Goal: Task Accomplishment & Management: Manage account settings

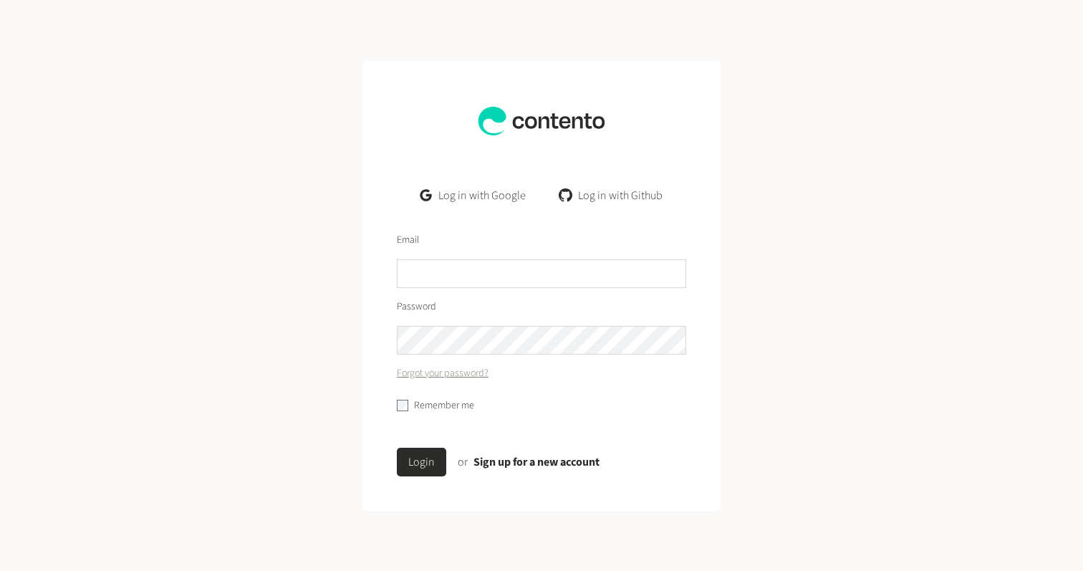
click at [469, 192] on link "Log in with Google" at bounding box center [473, 195] width 128 height 29
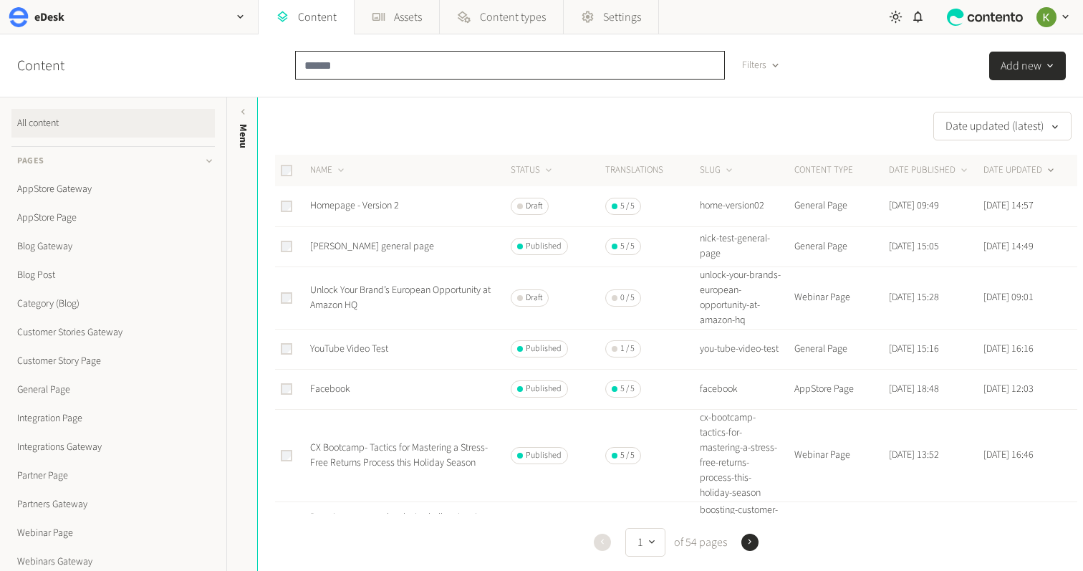
click at [433, 69] on input "text" at bounding box center [510, 65] width 430 height 29
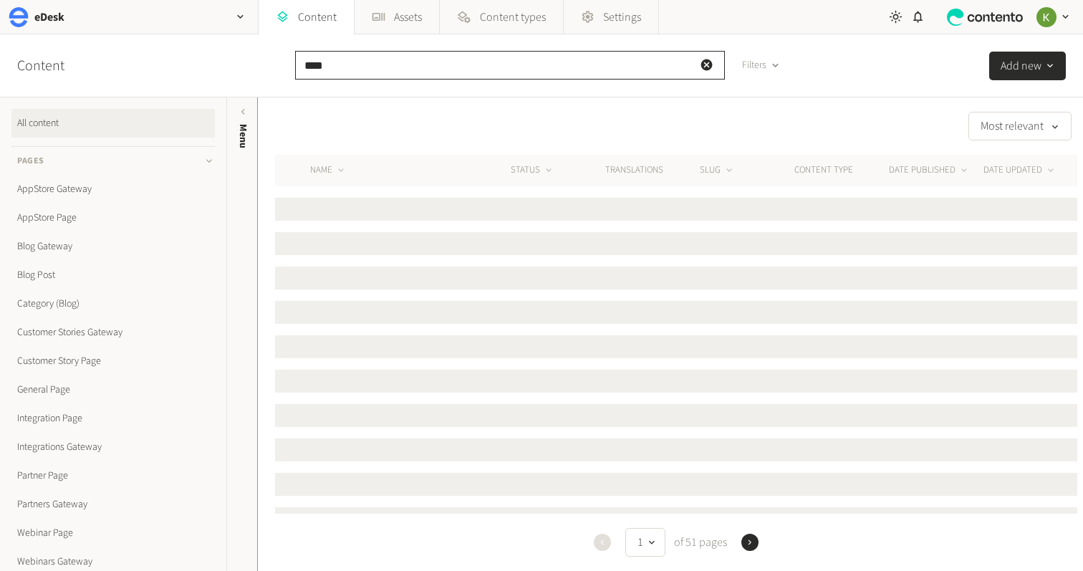
type input "****"
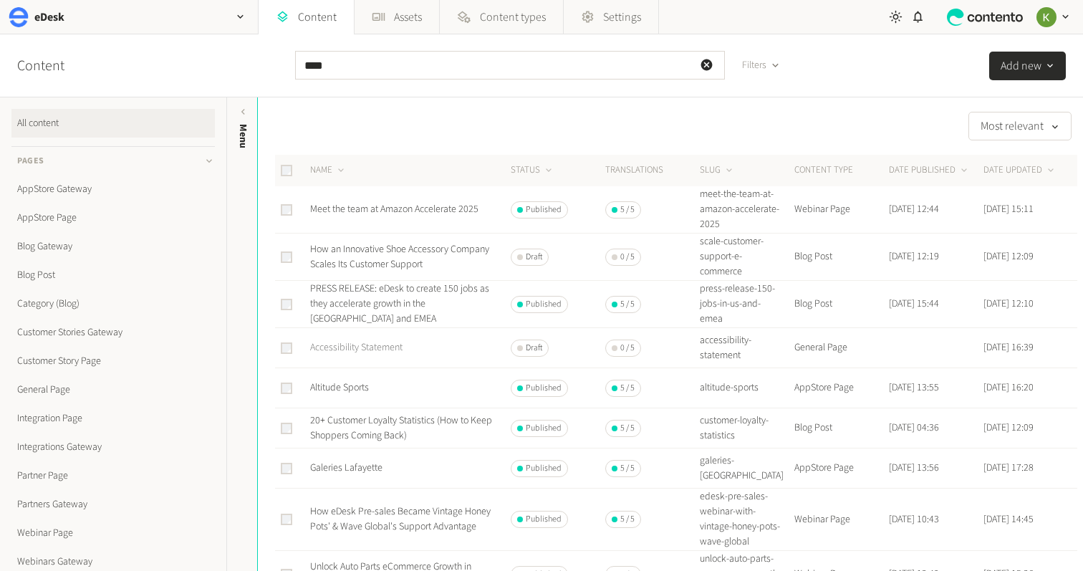
click at [368, 346] on link "Accessibility Statement" at bounding box center [356, 347] width 92 height 14
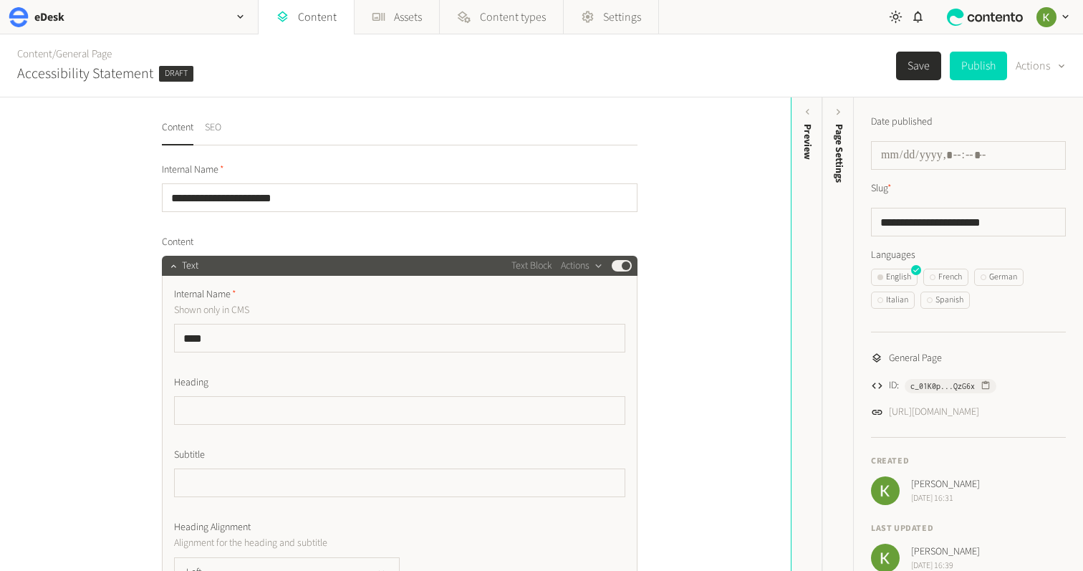
click at [215, 130] on button "SEO" at bounding box center [213, 132] width 16 height 25
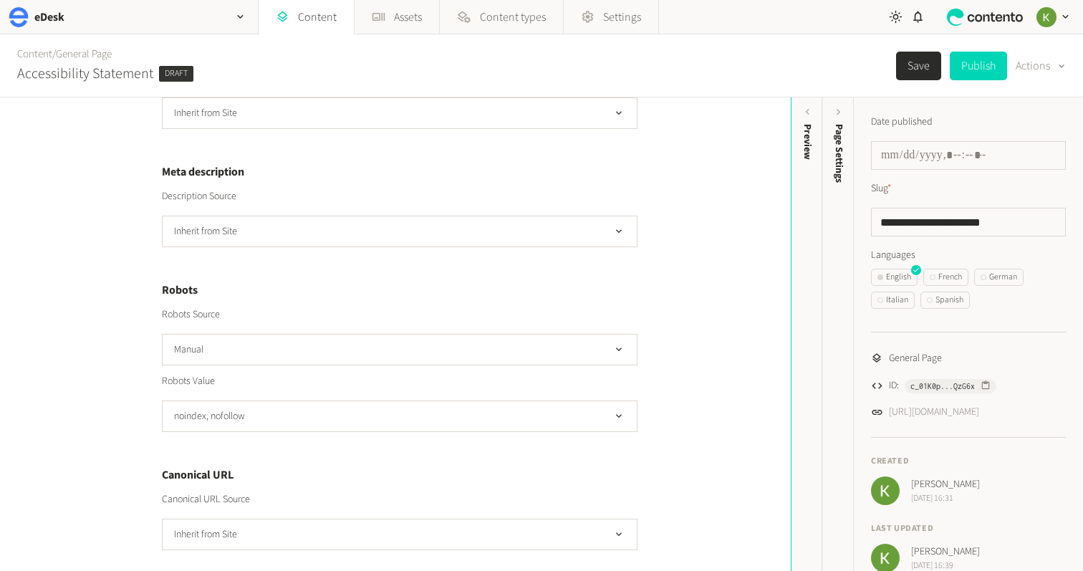
scroll to position [349, 0]
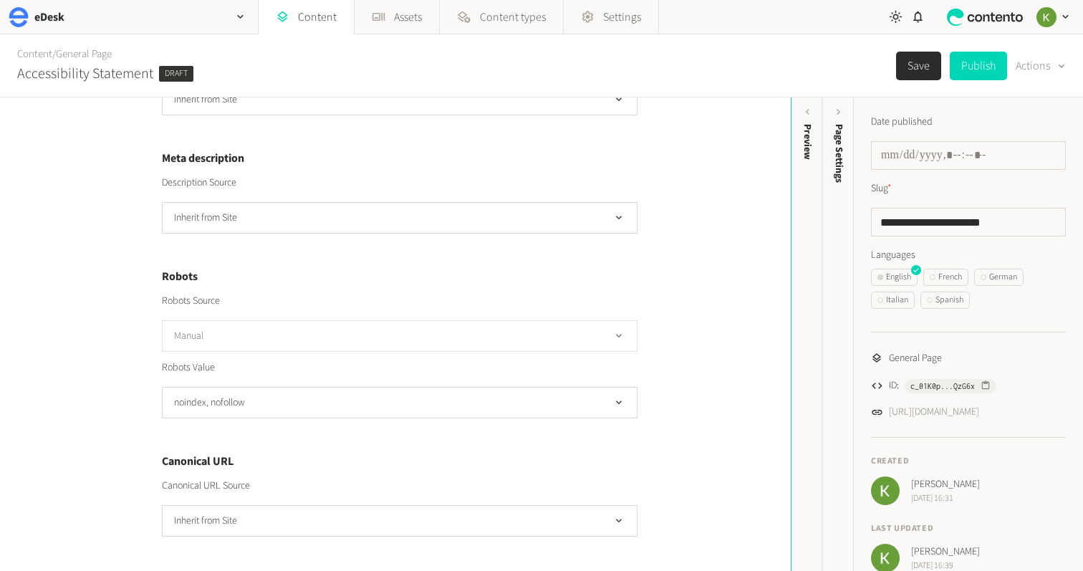
click at [465, 328] on button "Manual" at bounding box center [399, 336] width 475 height 32
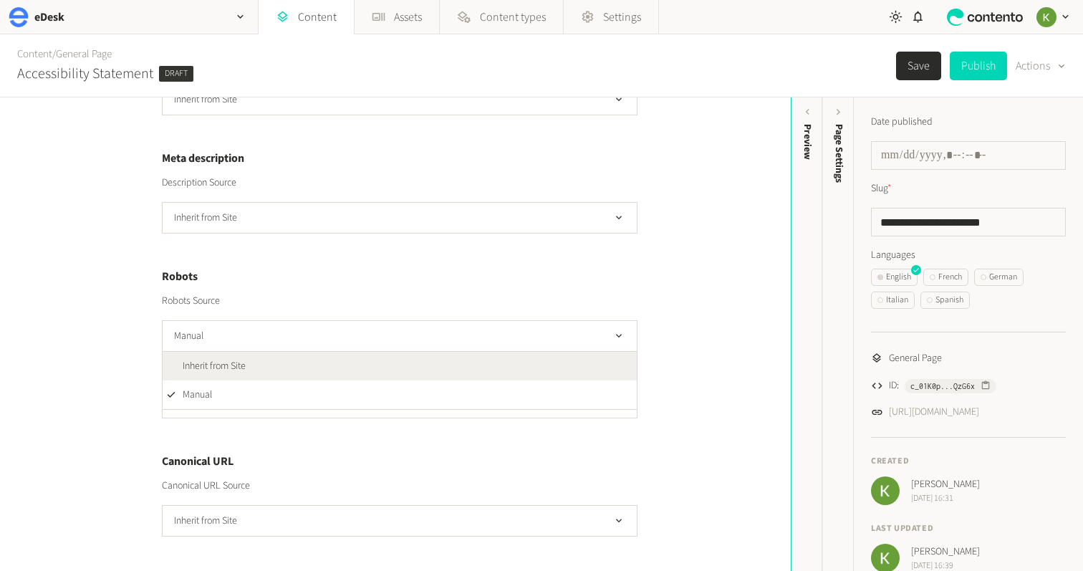
click at [428, 357] on li "Inherit from Site" at bounding box center [400, 366] width 474 height 29
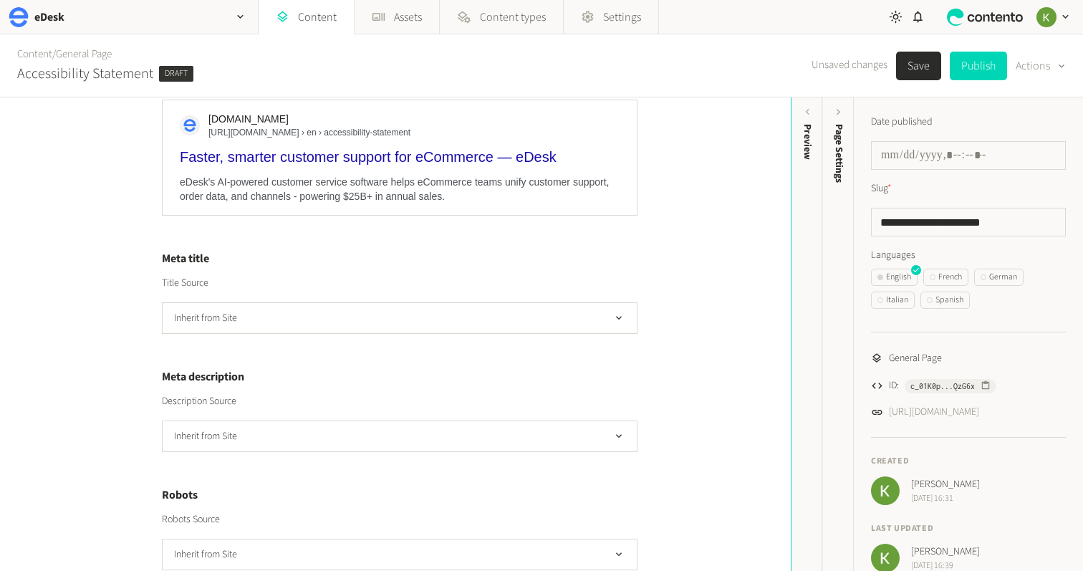
scroll to position [0, 0]
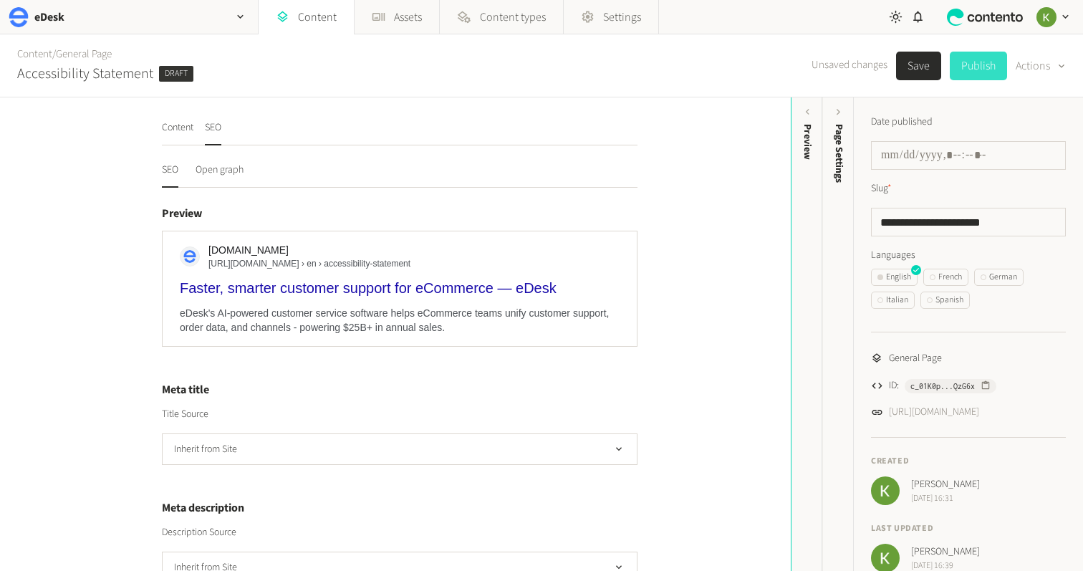
click at [974, 69] on button "Publish" at bounding box center [978, 66] width 57 height 29
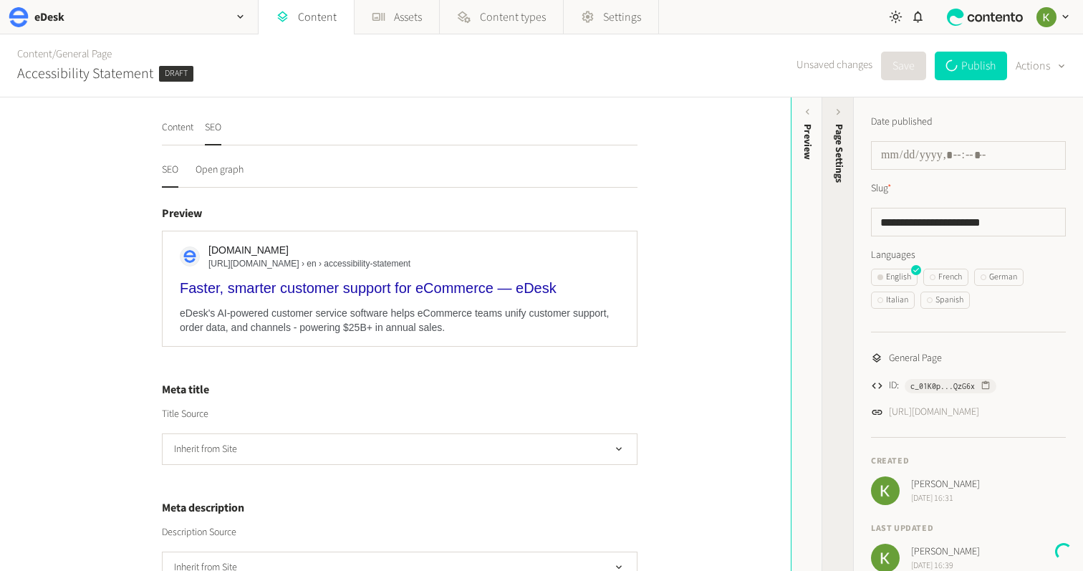
type input "**********"
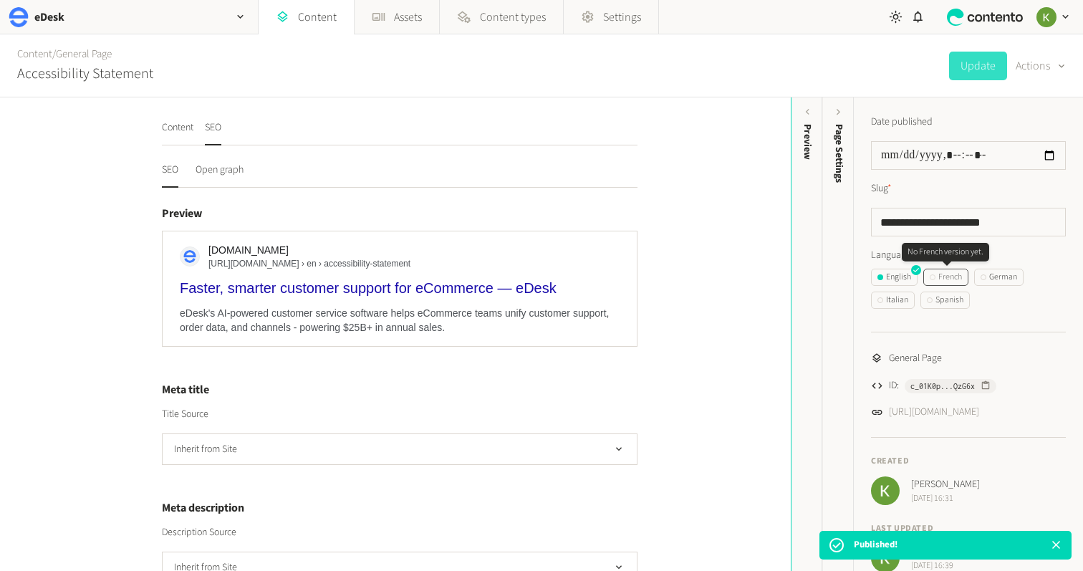
click at [945, 280] on div "French" at bounding box center [945, 277] width 32 height 13
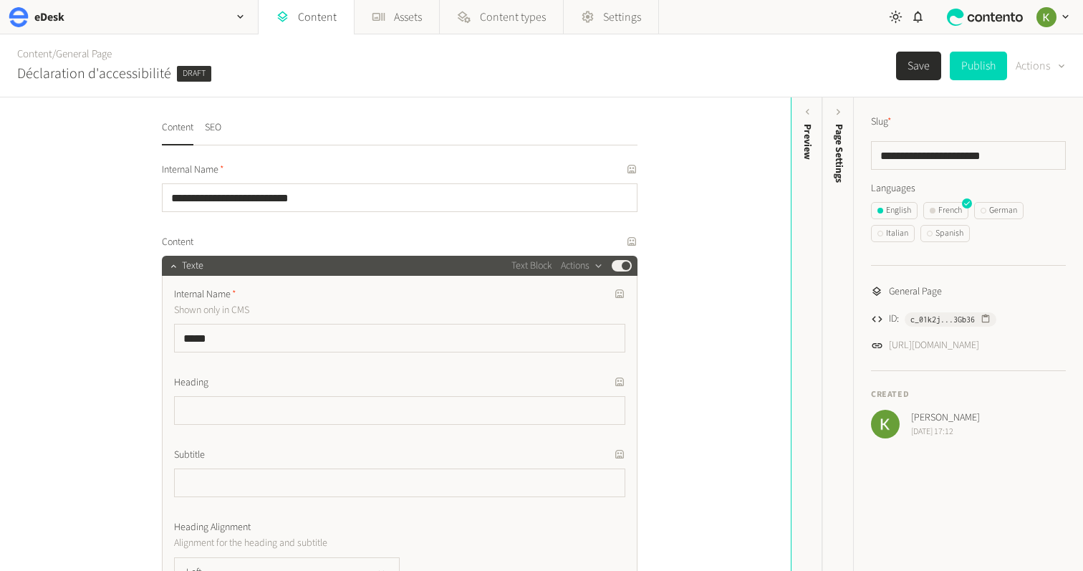
click at [1043, 66] on button "Actions" at bounding box center [1040, 66] width 50 height 29
click at [1035, 129] on button "Translate" at bounding box center [1041, 129] width 61 height 26
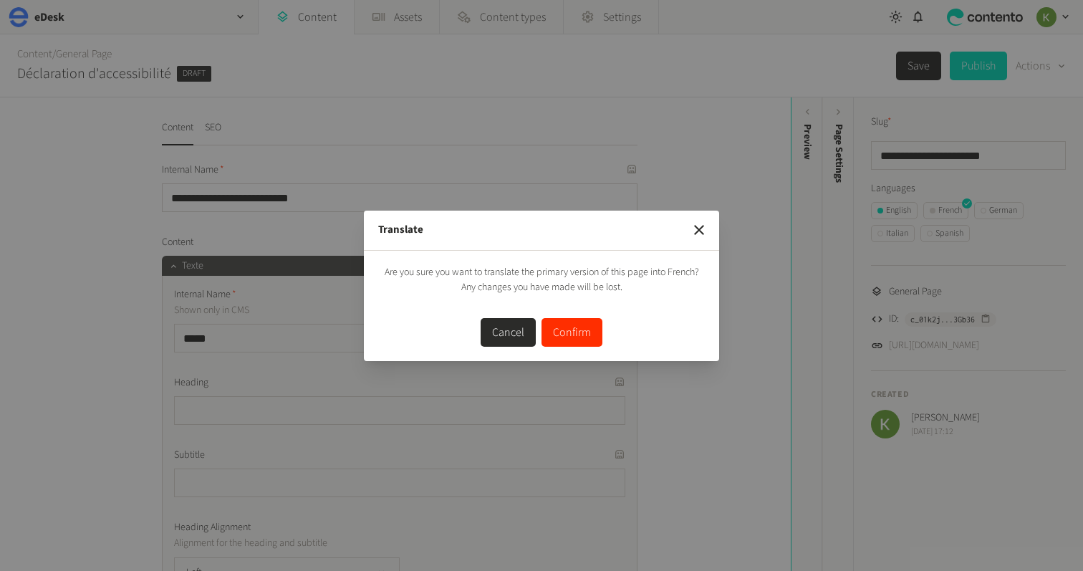
click at [564, 329] on button "Confirm" at bounding box center [571, 332] width 61 height 29
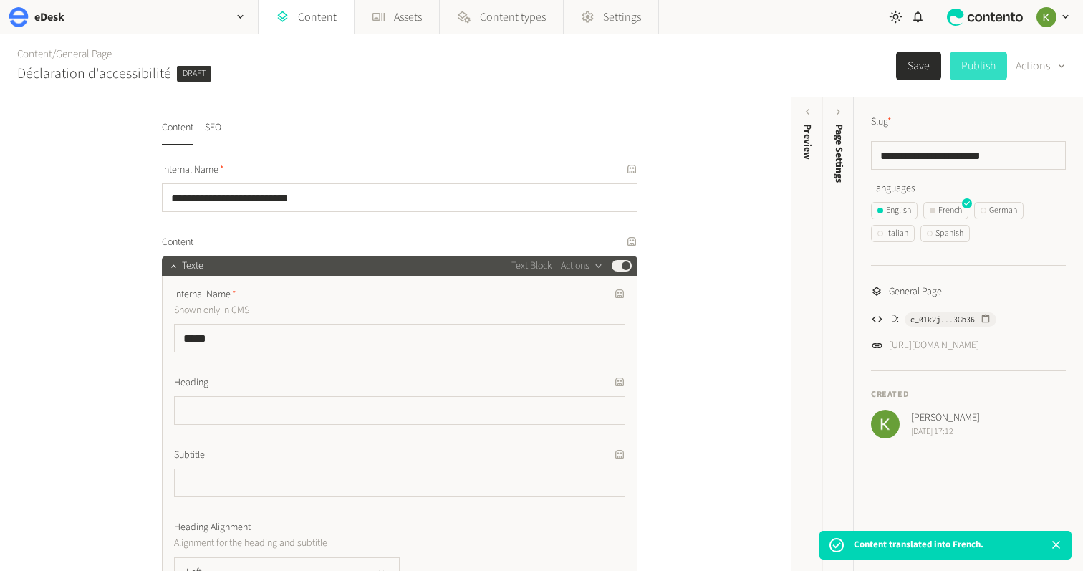
click at [980, 69] on button "Publish" at bounding box center [978, 66] width 57 height 29
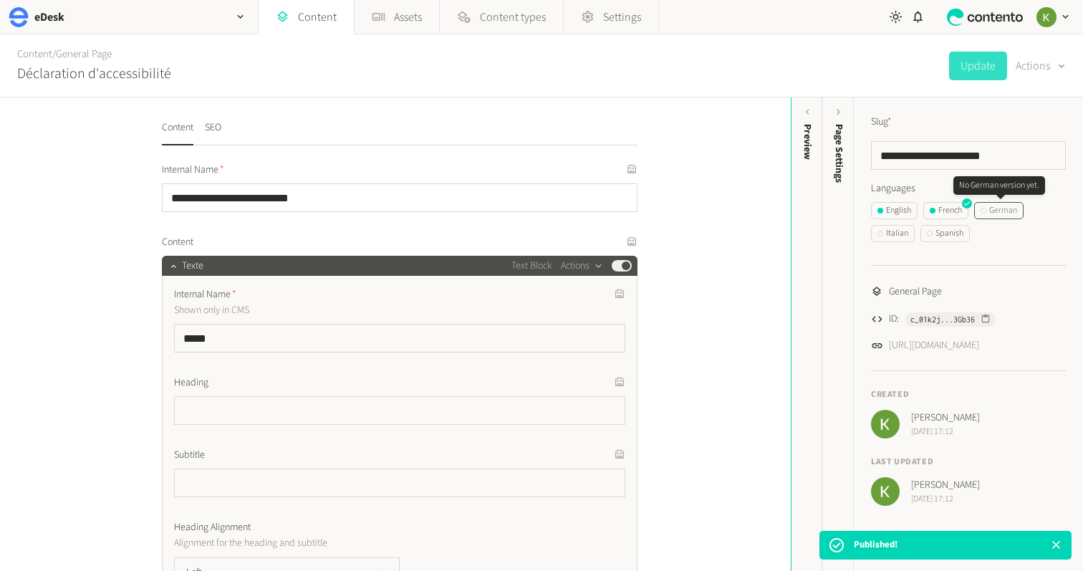
click at [996, 211] on div "German" at bounding box center [998, 210] width 37 height 13
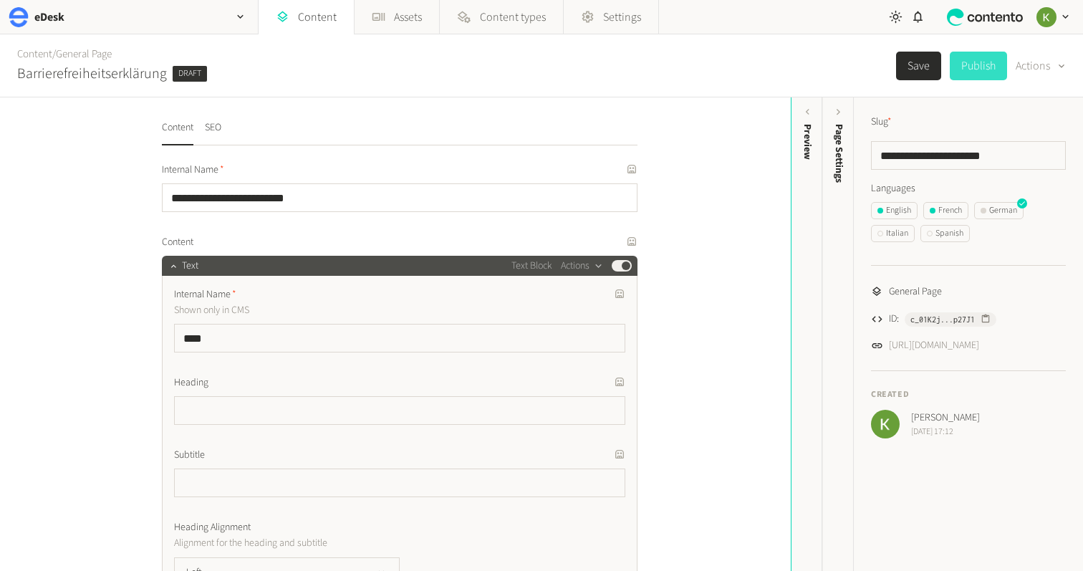
click at [971, 61] on button "Publish" at bounding box center [978, 66] width 57 height 29
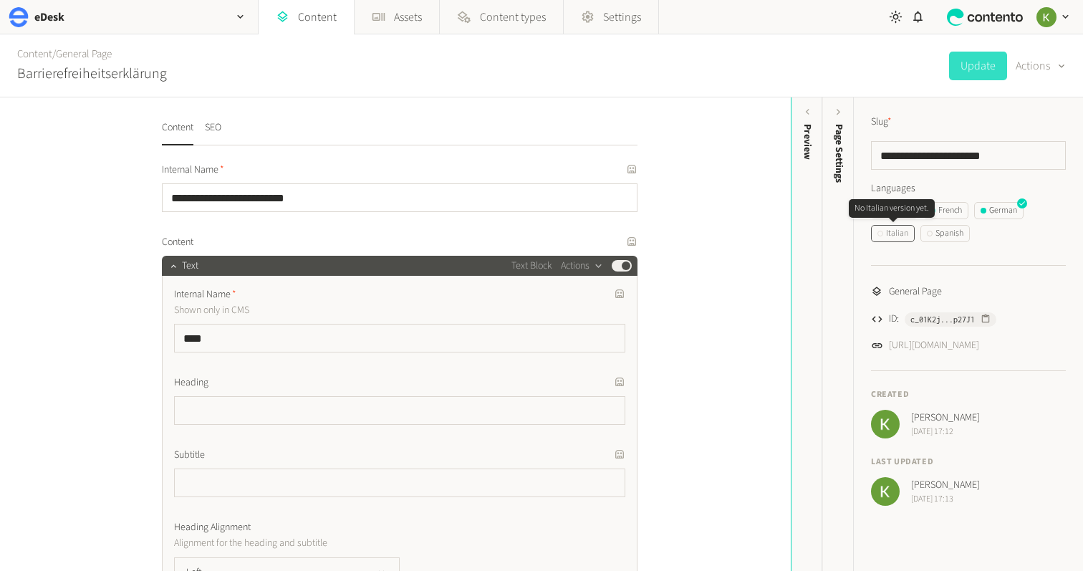
click at [899, 231] on div "Italian" at bounding box center [892, 233] width 31 height 13
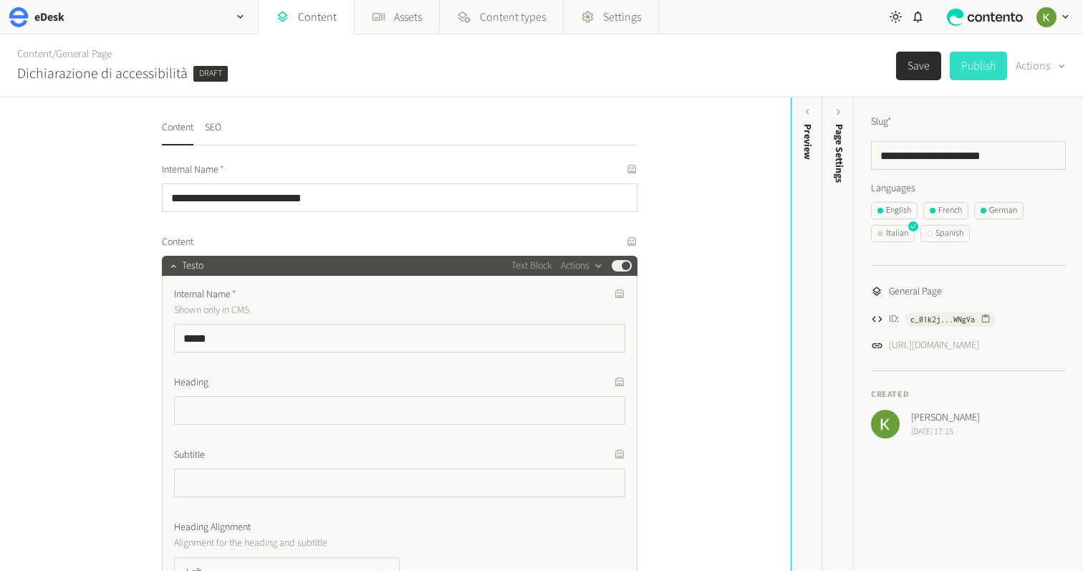
click at [979, 72] on button "Publish" at bounding box center [978, 66] width 57 height 29
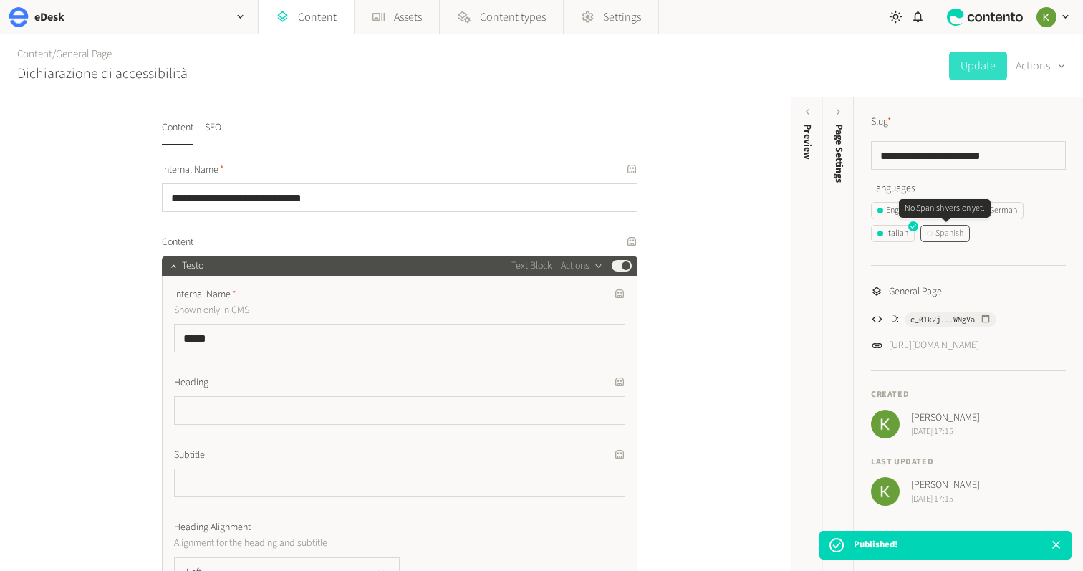
click at [945, 233] on div "Spanish" at bounding box center [945, 233] width 37 height 13
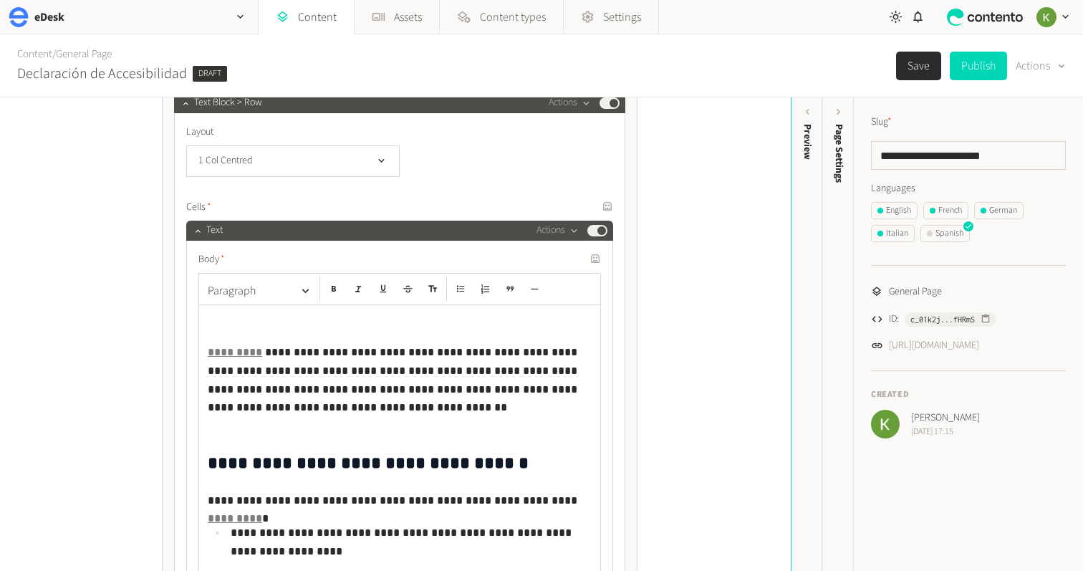
scroll to position [375, 0]
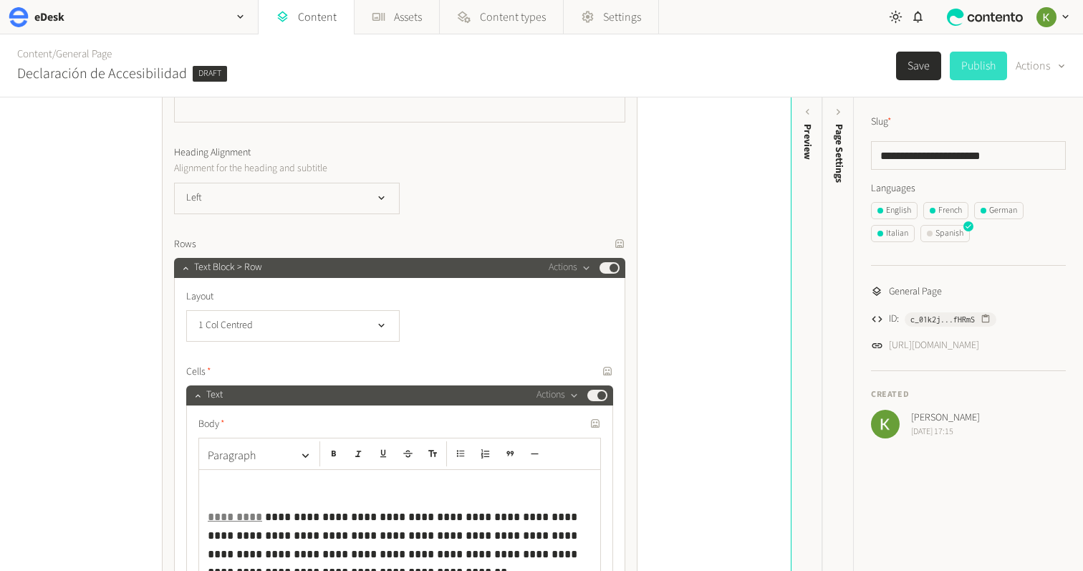
click at [957, 67] on button "Publish" at bounding box center [978, 66] width 57 height 29
click at [886, 75] on div "Content / General Page Declaración de Accesibilidad Update Actions" at bounding box center [541, 65] width 1083 height 63
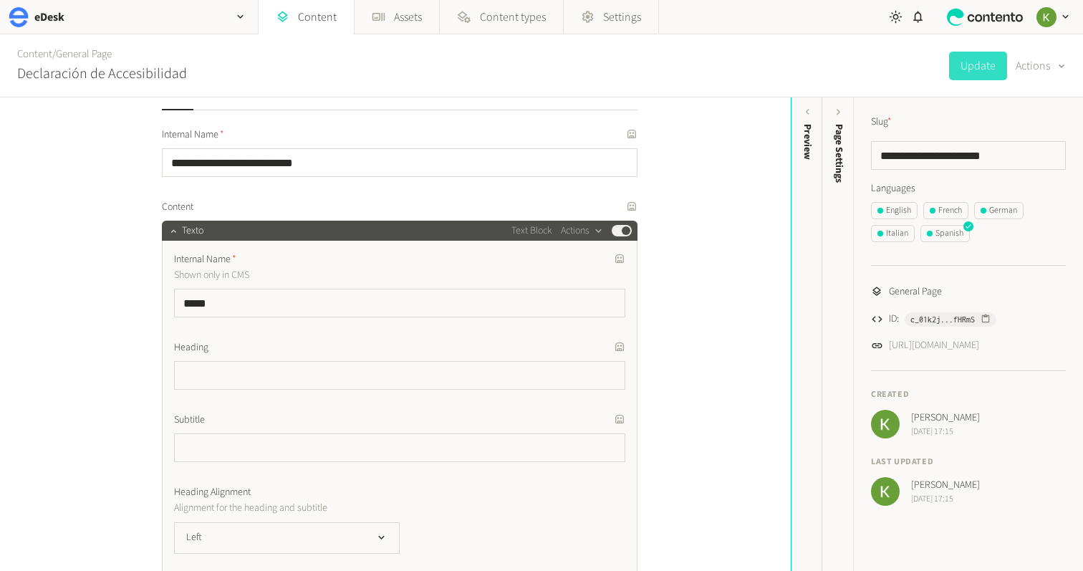
scroll to position [0, 0]
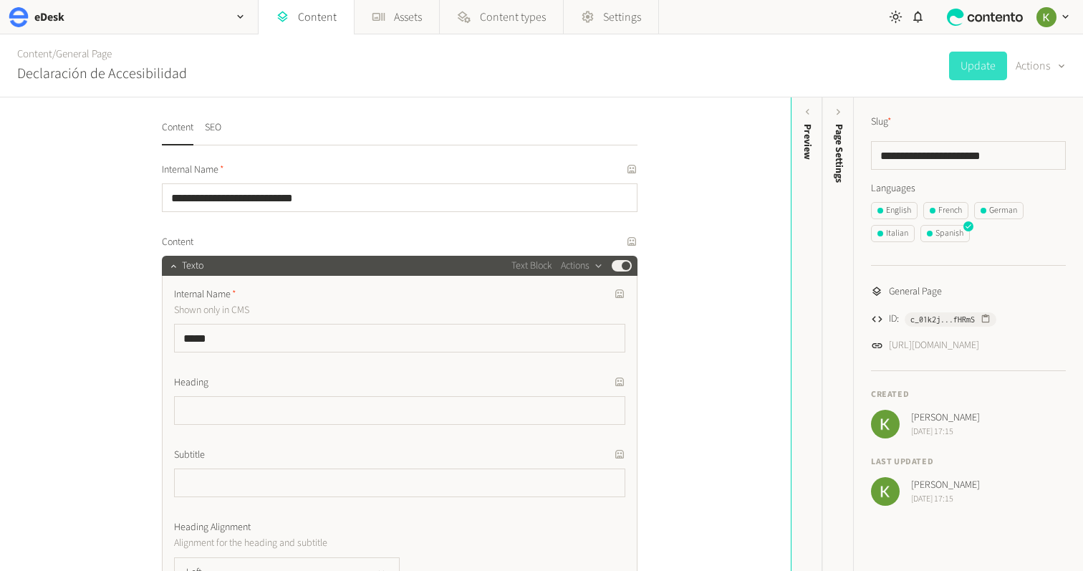
click at [868, 49] on div "Content / General Page Declaración de Accesibilidad Update Actions" at bounding box center [541, 65] width 1083 height 63
click at [38, 54] on link "Content" at bounding box center [34, 54] width 35 height 15
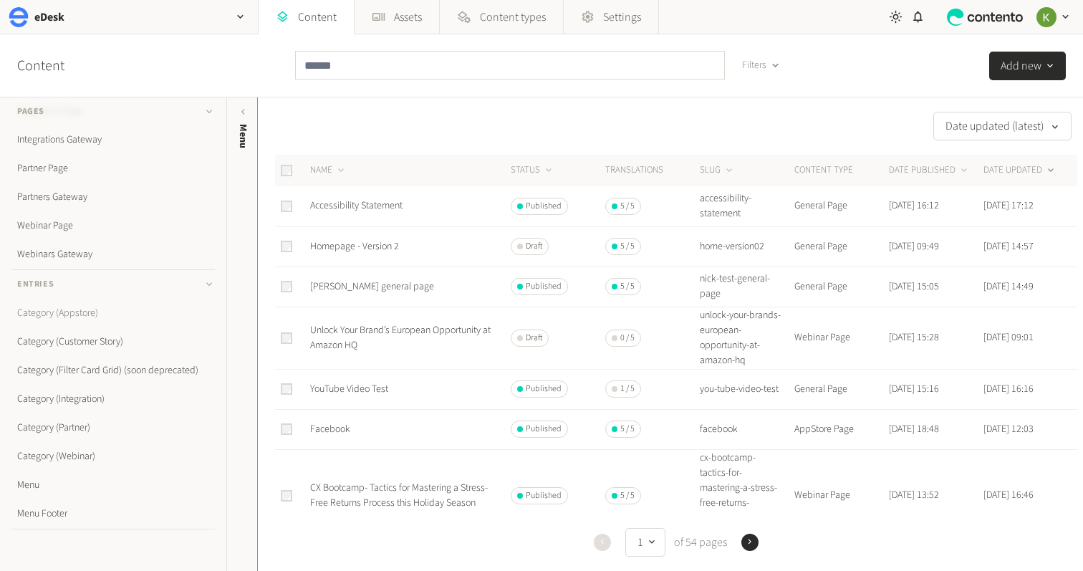
scroll to position [334, 0]
click at [48, 485] on link "Menu Footer" at bounding box center [112, 486] width 203 height 29
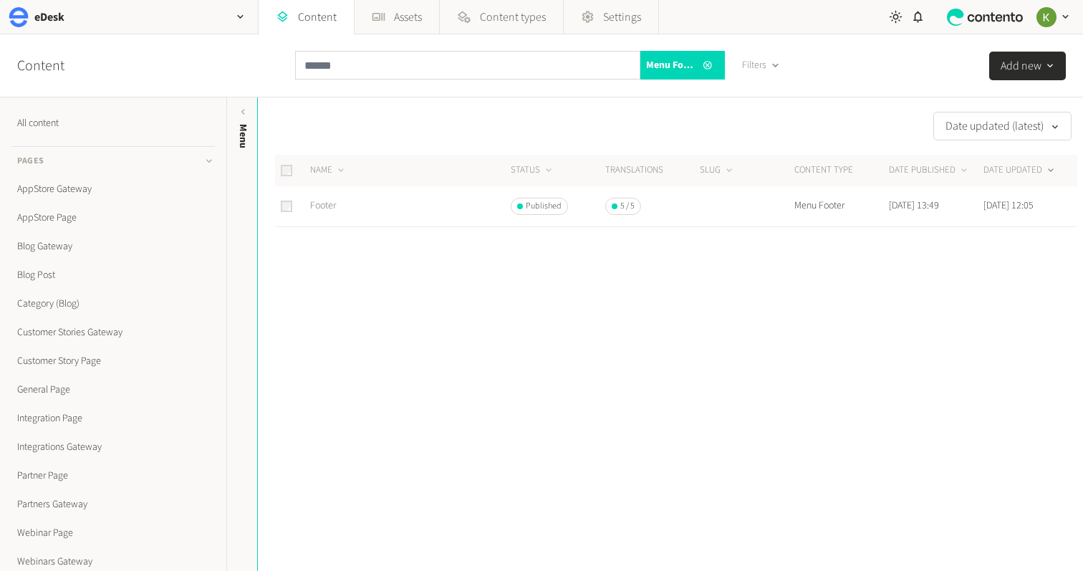
click at [317, 206] on link "Footer" at bounding box center [323, 205] width 26 height 14
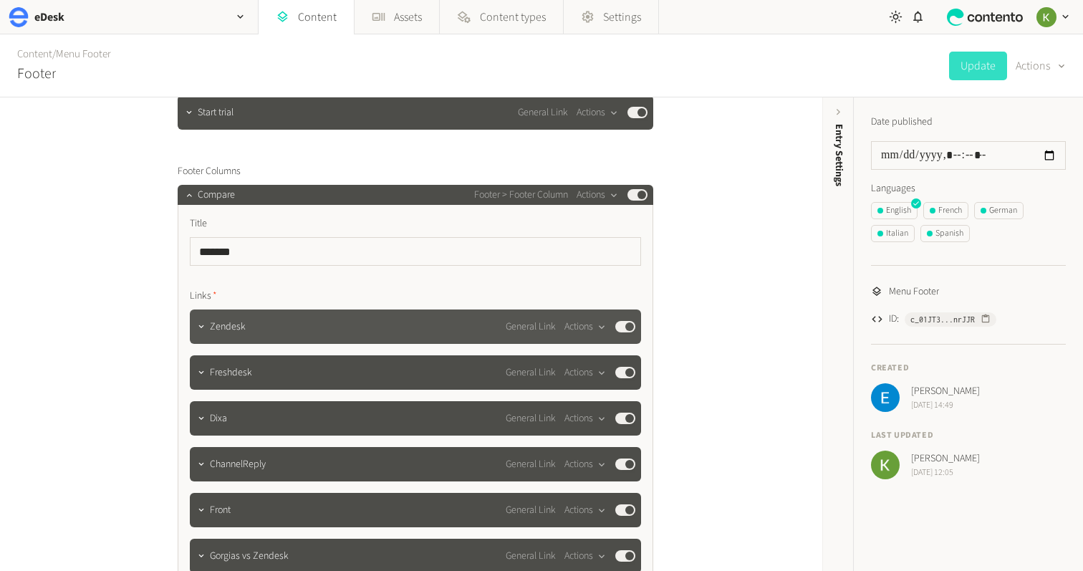
scroll to position [713, 0]
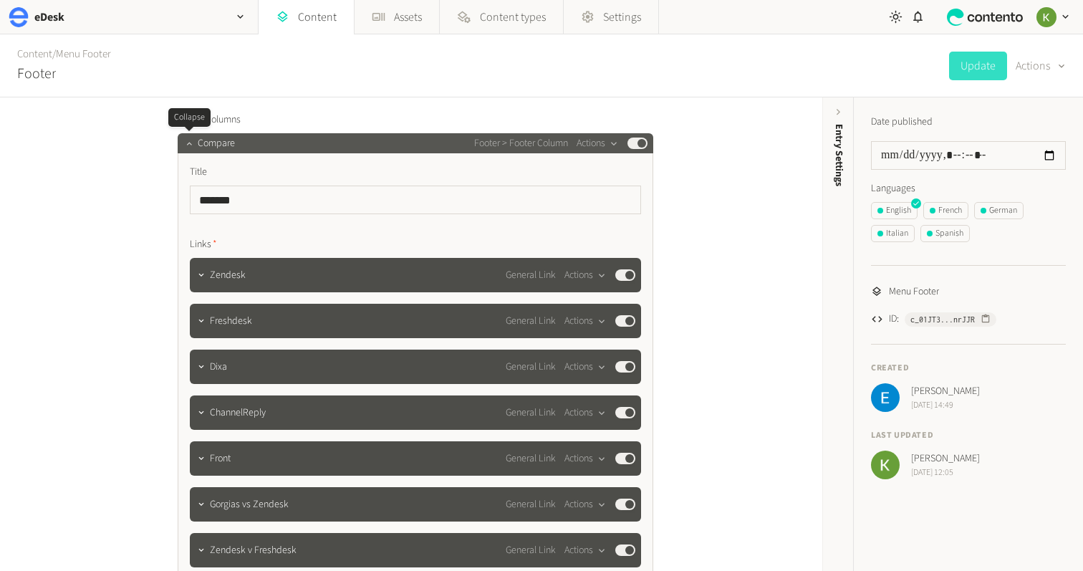
click at [190, 148] on icon "button" at bounding box center [189, 143] width 10 height 10
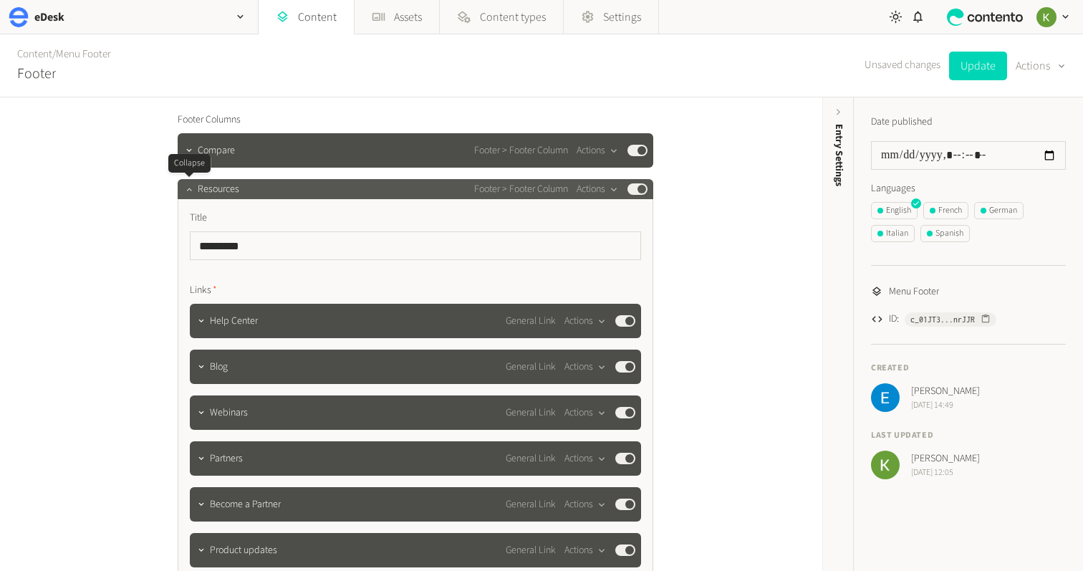
click at [187, 194] on icon "button" at bounding box center [189, 189] width 10 height 10
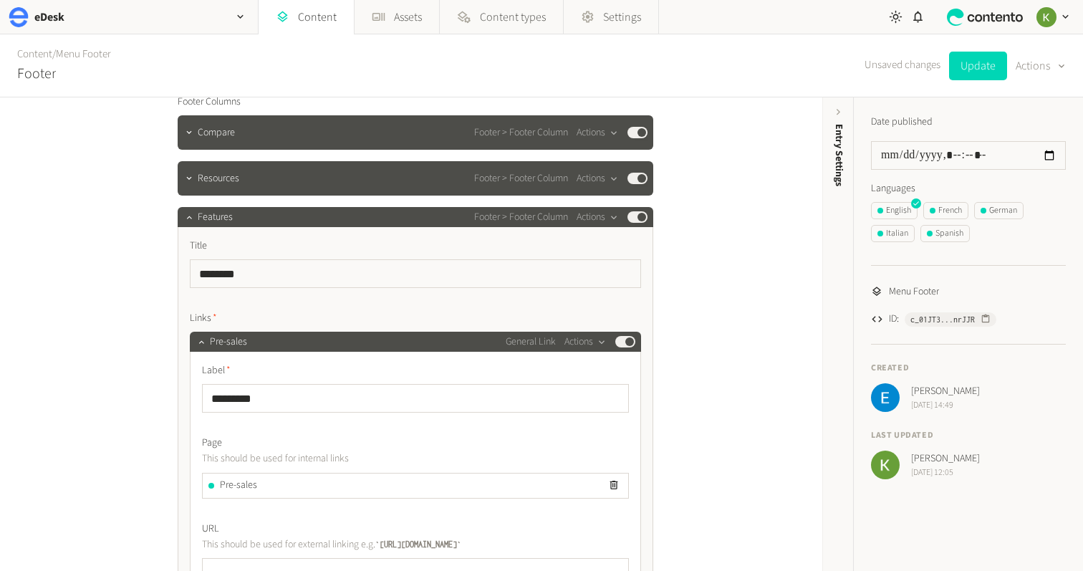
scroll to position [735, 0]
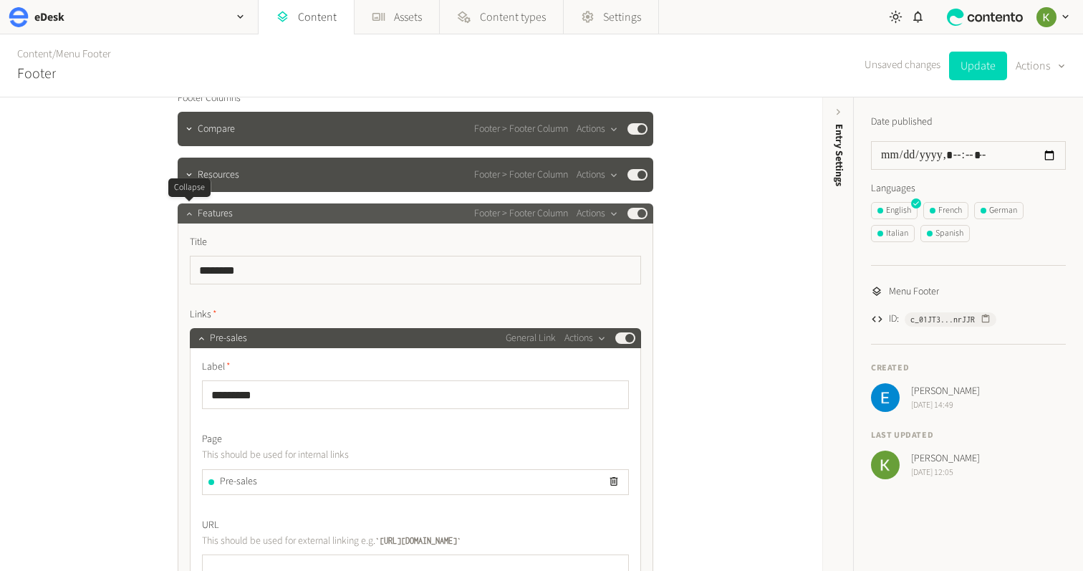
click at [193, 218] on icon "button" at bounding box center [189, 213] width 10 height 10
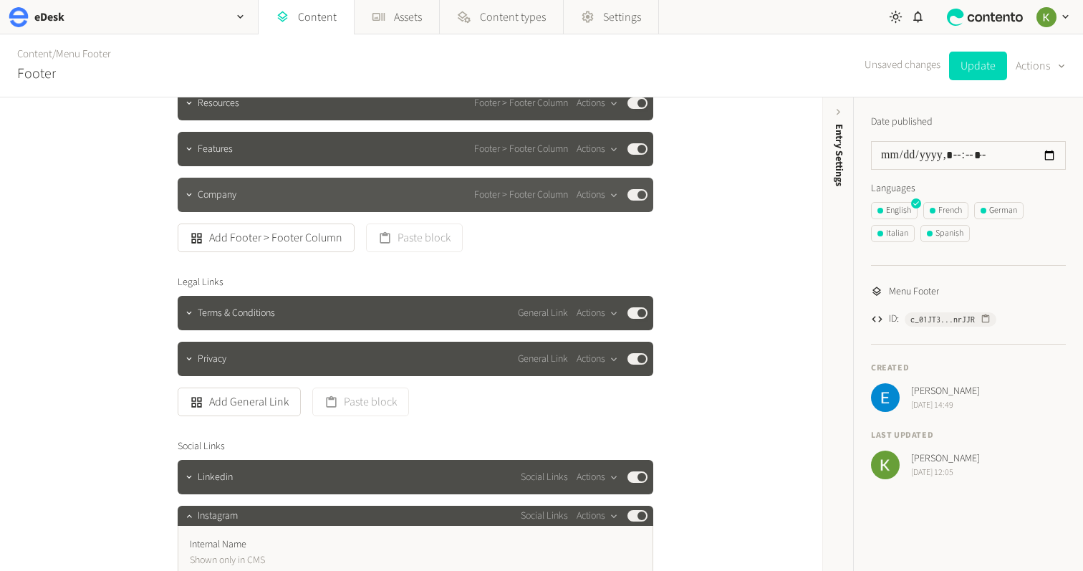
scroll to position [806, 0]
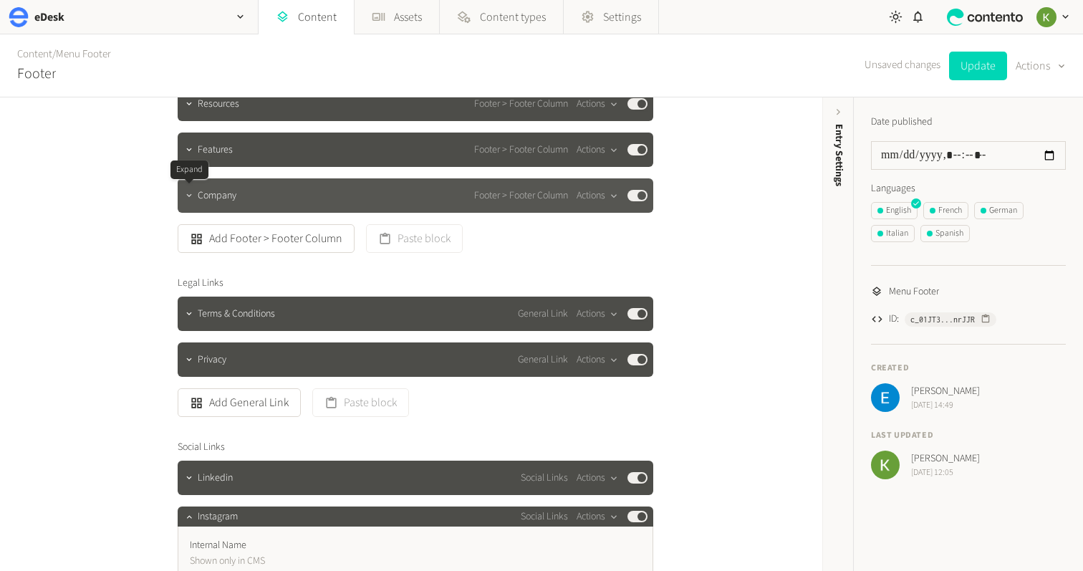
click at [193, 198] on icon "button" at bounding box center [189, 195] width 10 height 10
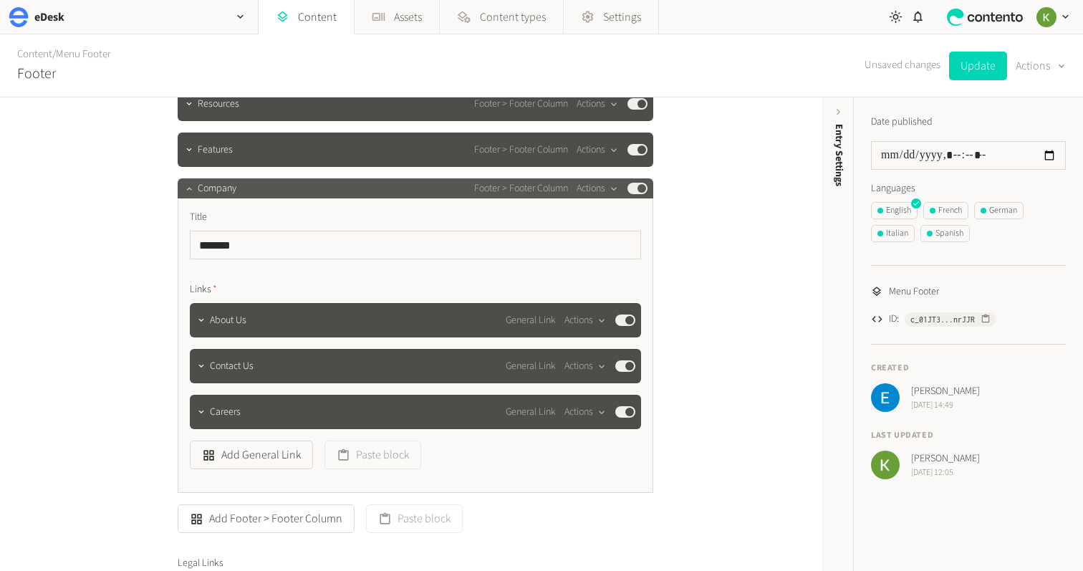
click at [193, 198] on div at bounding box center [188, 188] width 17 height 20
click at [189, 193] on icon "button" at bounding box center [189, 188] width 10 height 10
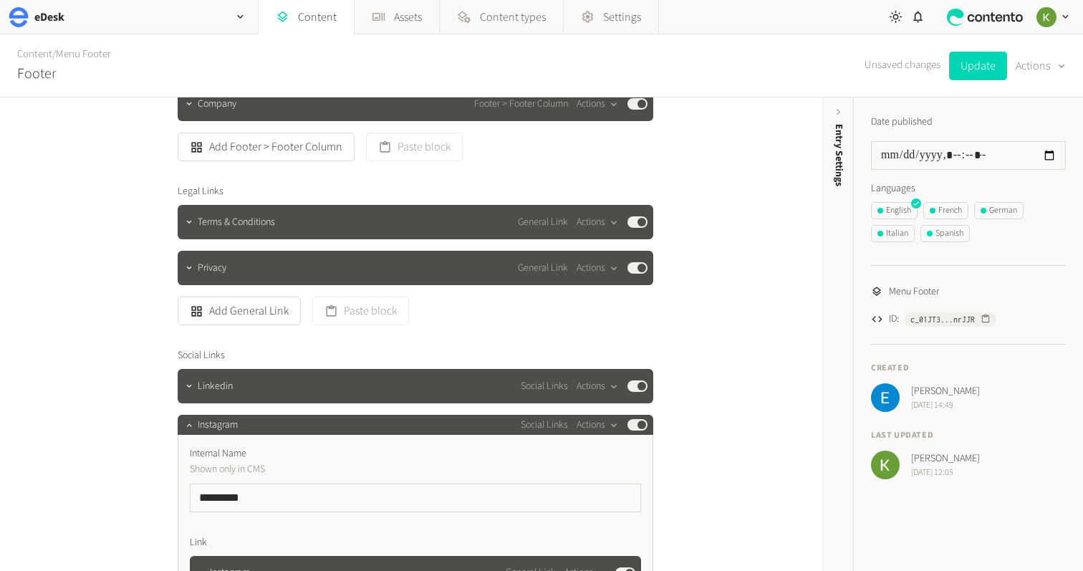
scroll to position [885, 0]
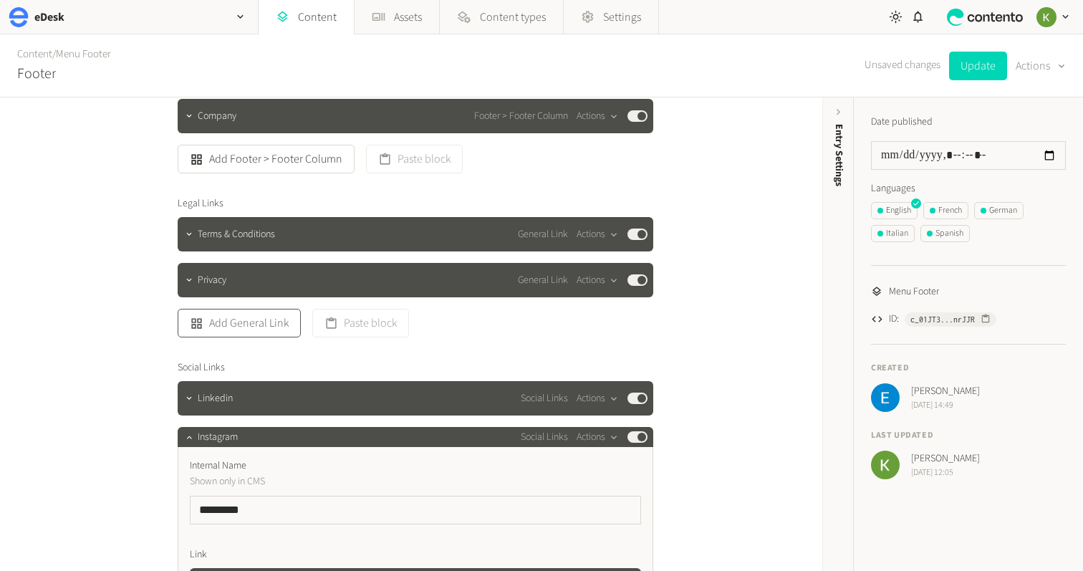
click at [251, 317] on button "Add General Link" at bounding box center [239, 323] width 123 height 29
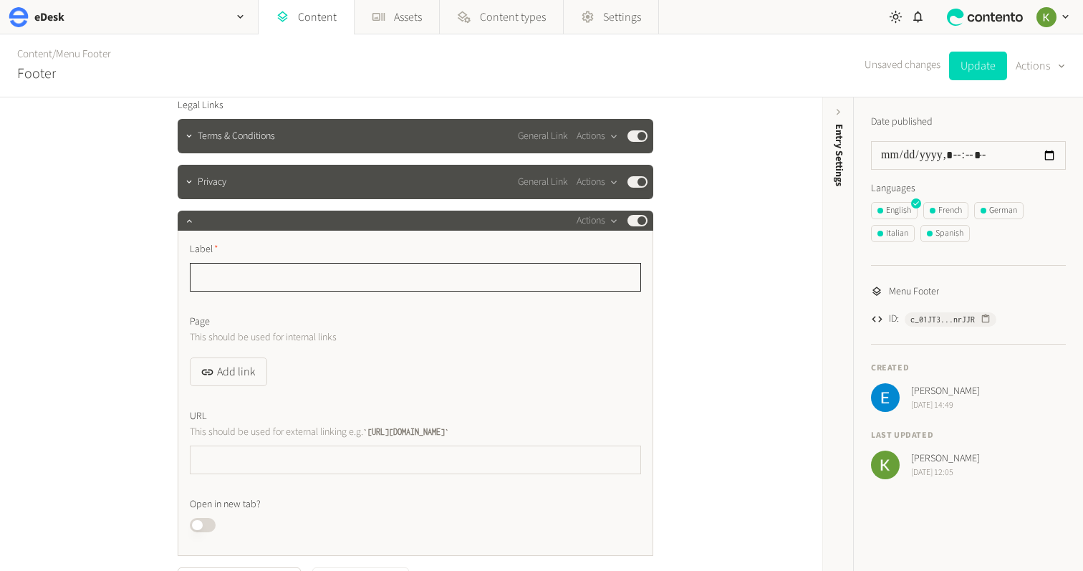
scroll to position [1016, 0]
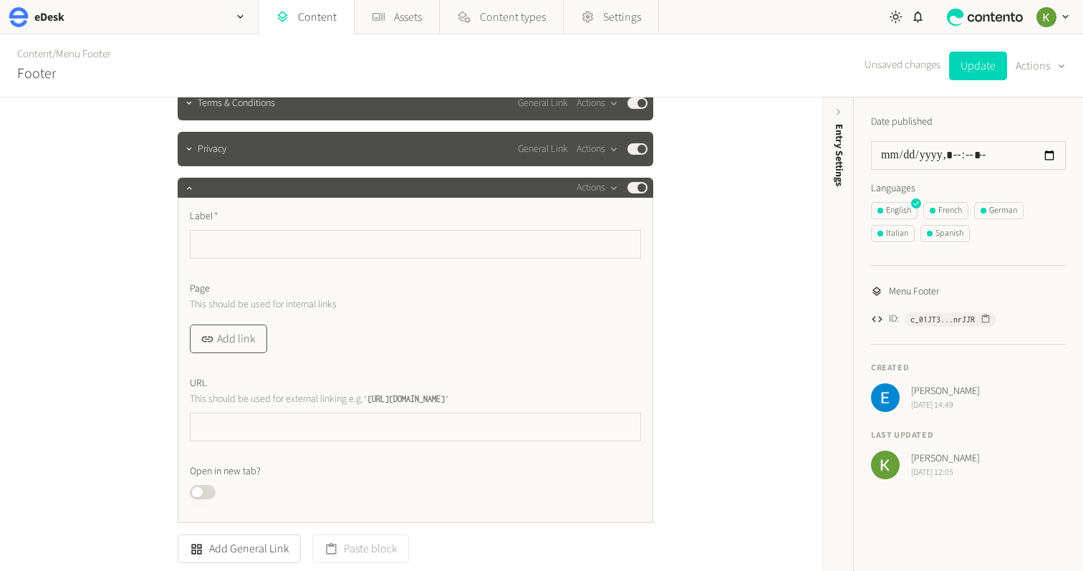
click at [245, 334] on button "Add link" at bounding box center [228, 338] width 77 height 29
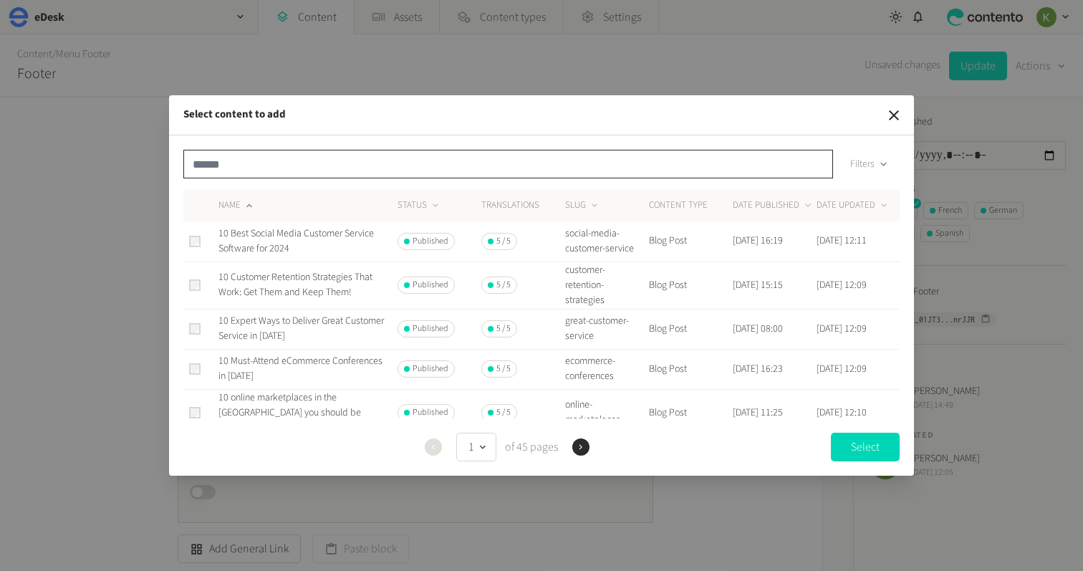
click at [338, 167] on input "text" at bounding box center [507, 164] width 649 height 29
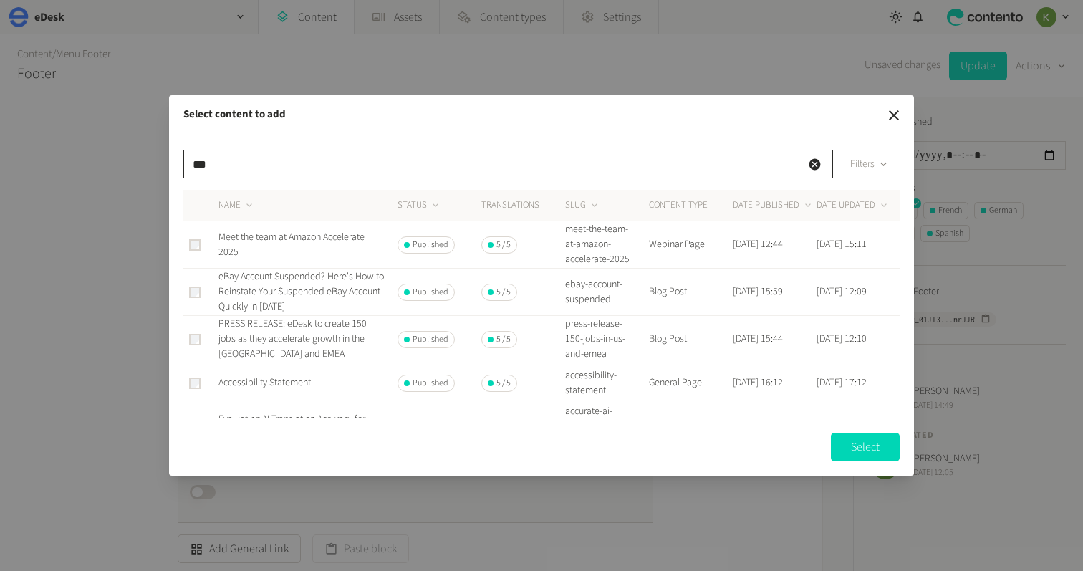
type input "***"
click at [281, 379] on span "Accessibility Statement" at bounding box center [264, 382] width 92 height 14
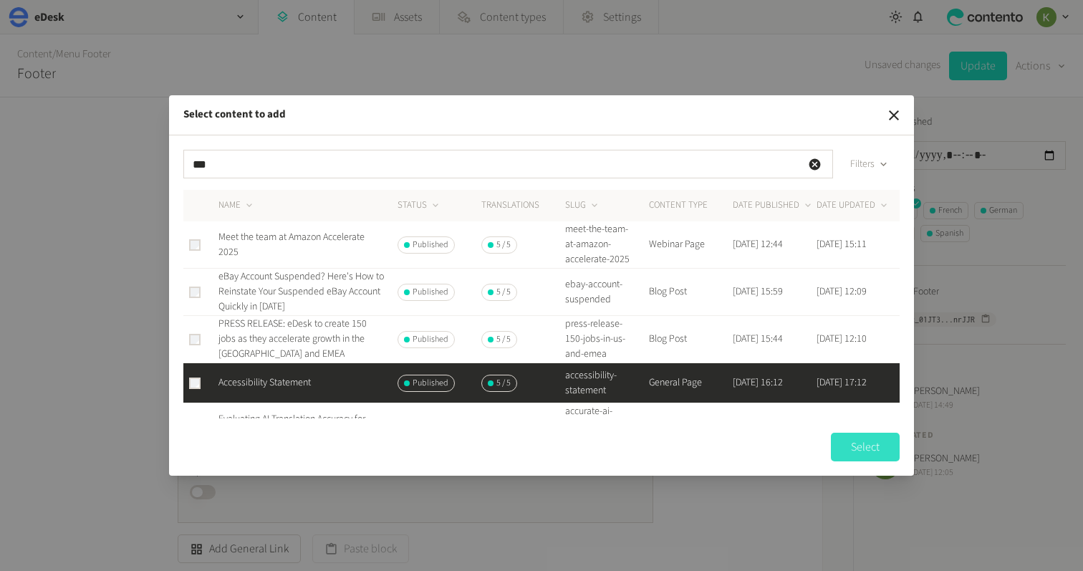
click at [852, 445] on button "Select" at bounding box center [865, 447] width 69 height 29
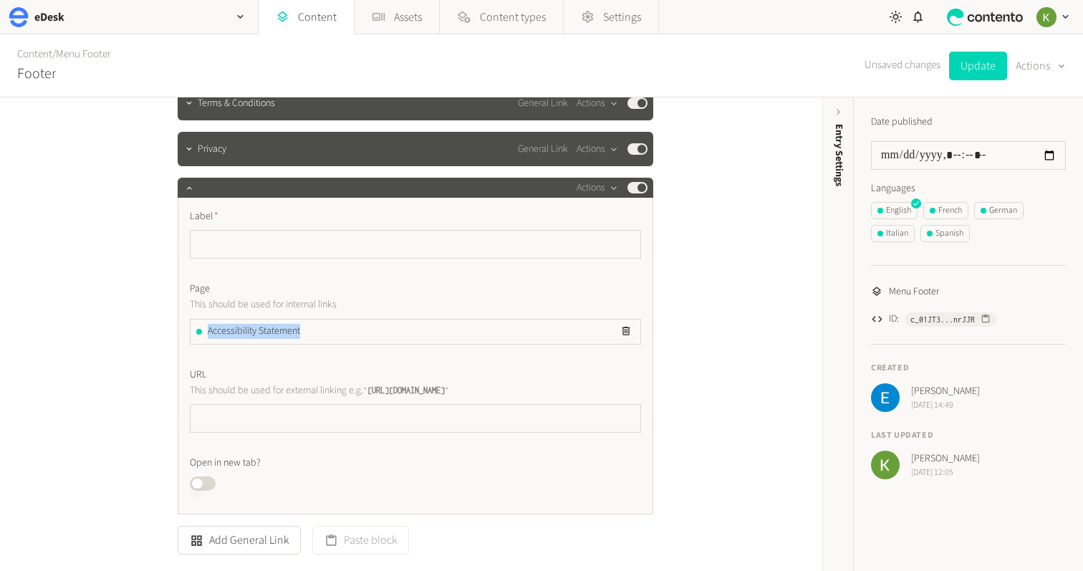
drag, startPoint x: 330, startPoint y: 332, endPoint x: 192, endPoint y: 324, distance: 138.4
click at [192, 324] on div "Accessibility Statement" at bounding box center [415, 331] width 450 height 24
copy div "Accessibility Statement"
click at [269, 247] on input "text" at bounding box center [415, 244] width 451 height 29
paste input "**********"
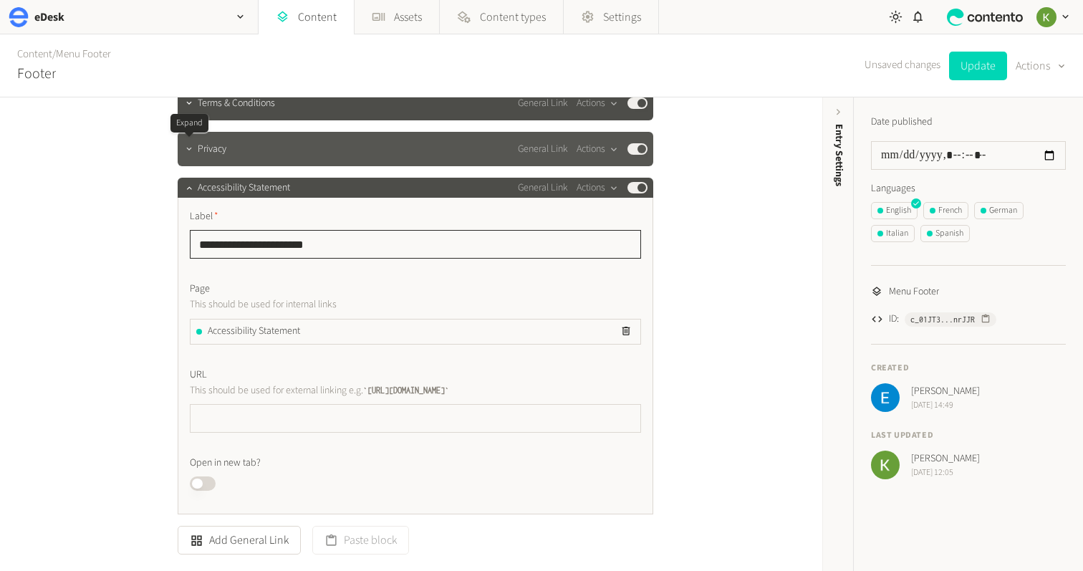
type input "**********"
click at [192, 154] on icon "button" at bounding box center [189, 149] width 10 height 10
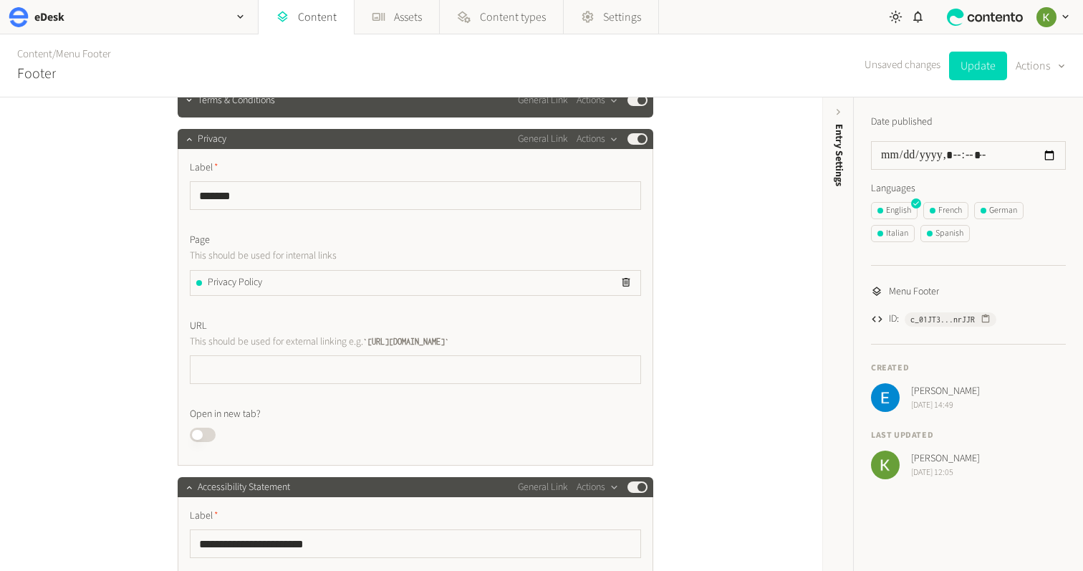
scroll to position [963, 0]
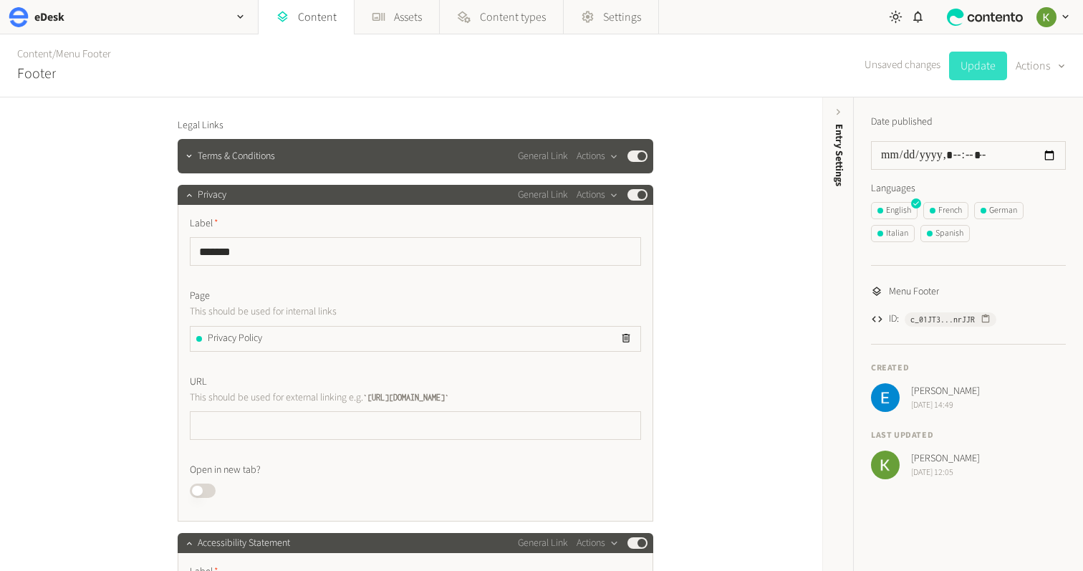
click at [980, 70] on button "Update" at bounding box center [978, 66] width 58 height 29
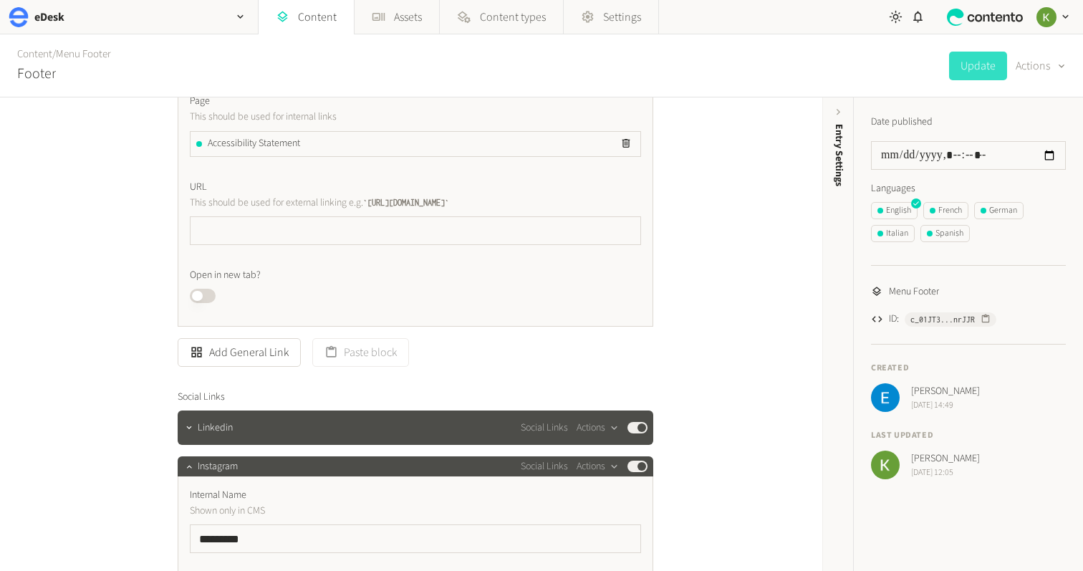
scroll to position [1600, 0]
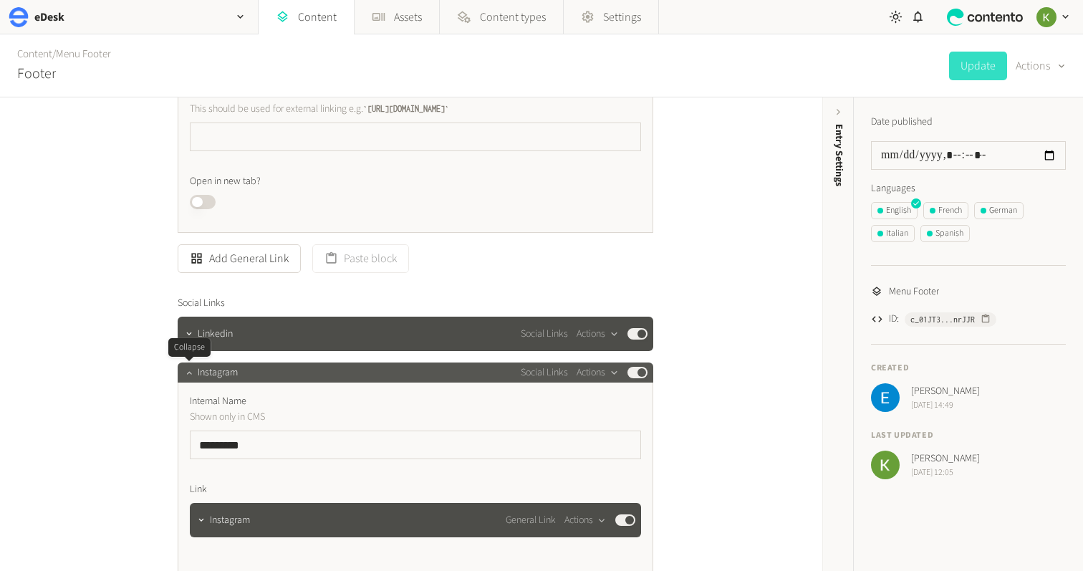
click at [188, 370] on icon "button" at bounding box center [189, 372] width 10 height 10
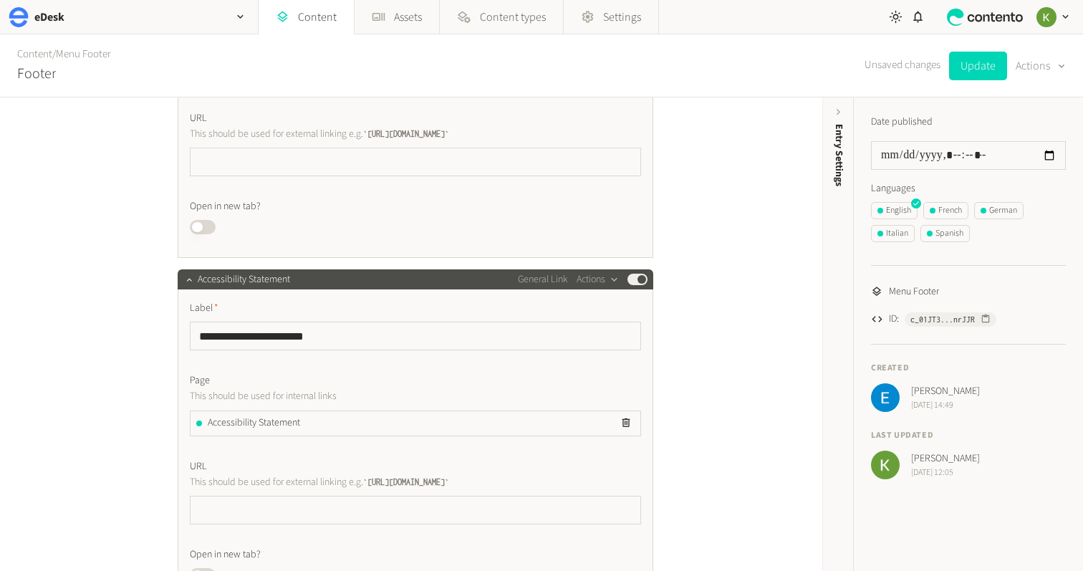
scroll to position [1251, 0]
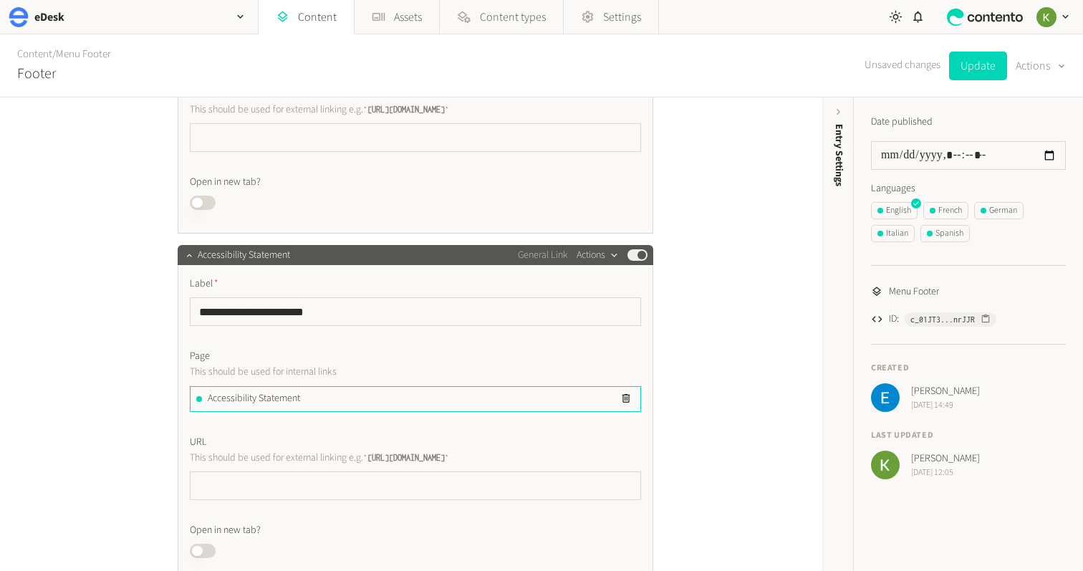
click at [599, 251] on button "Actions" at bounding box center [597, 254] width 42 height 17
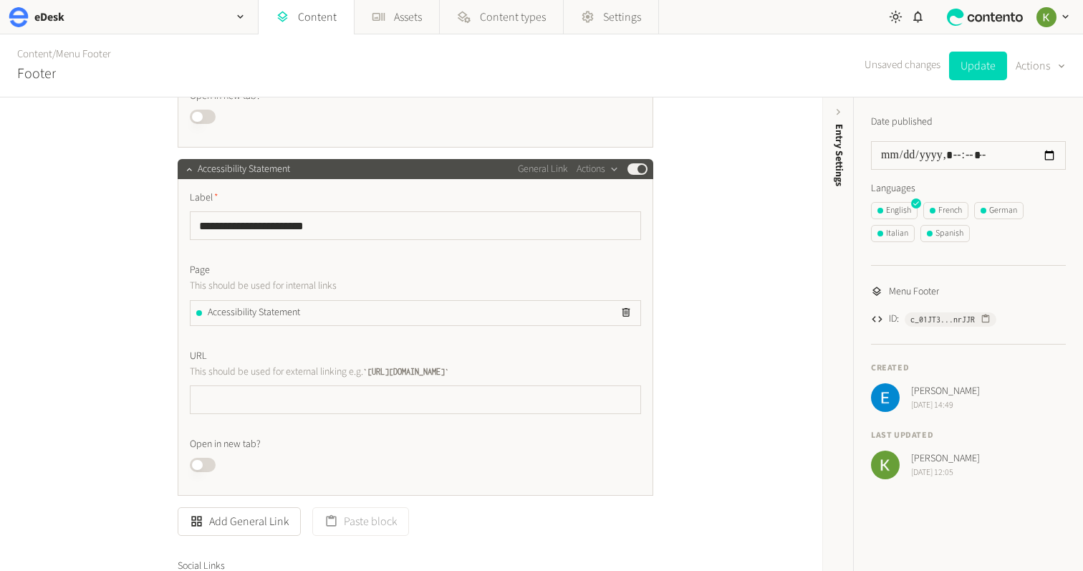
scroll to position [1333, 0]
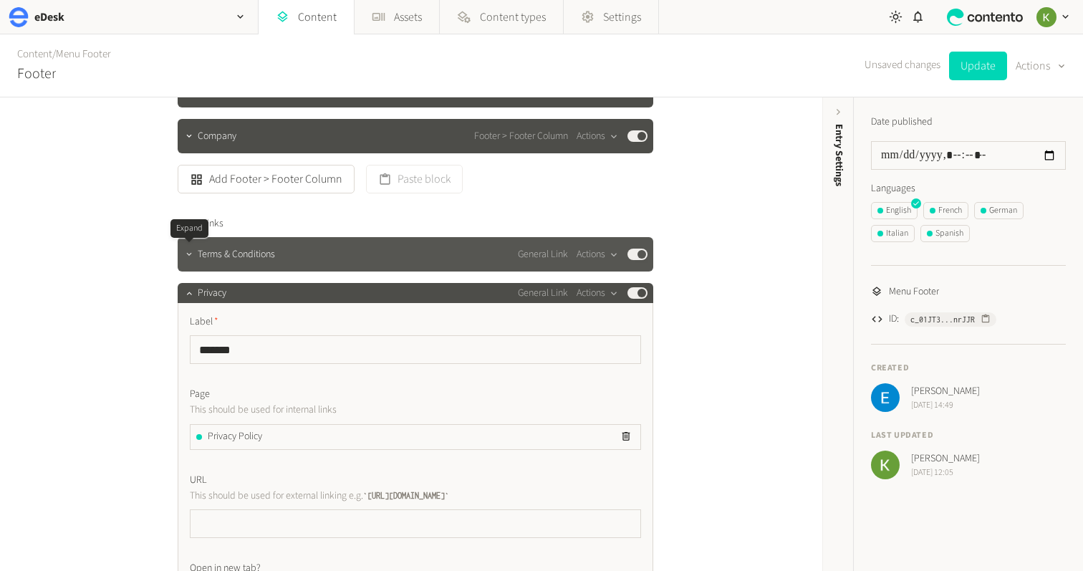
click at [191, 257] on icon "button" at bounding box center [189, 254] width 10 height 10
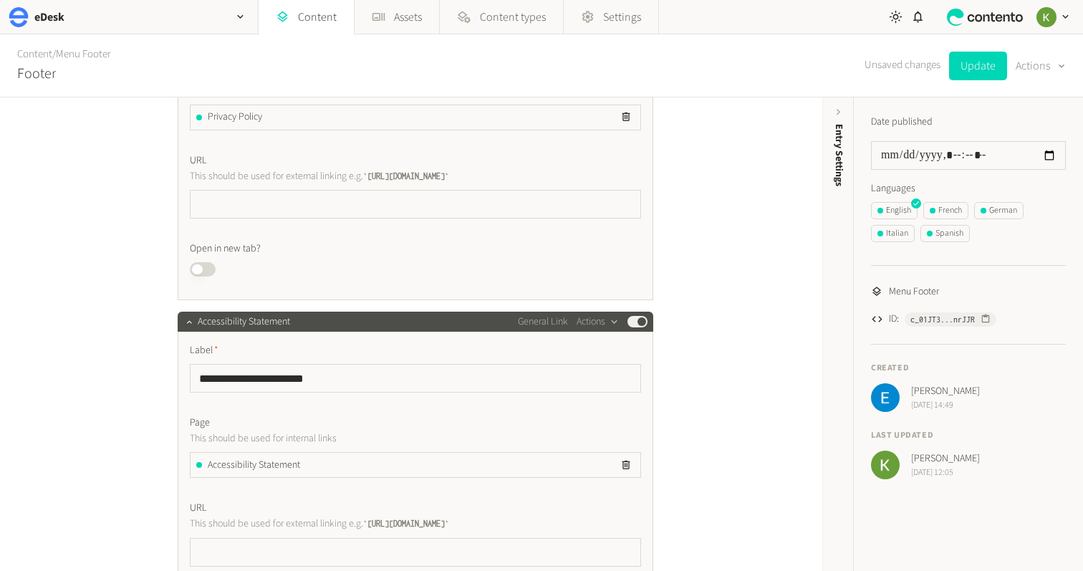
scroll to position [1573, 0]
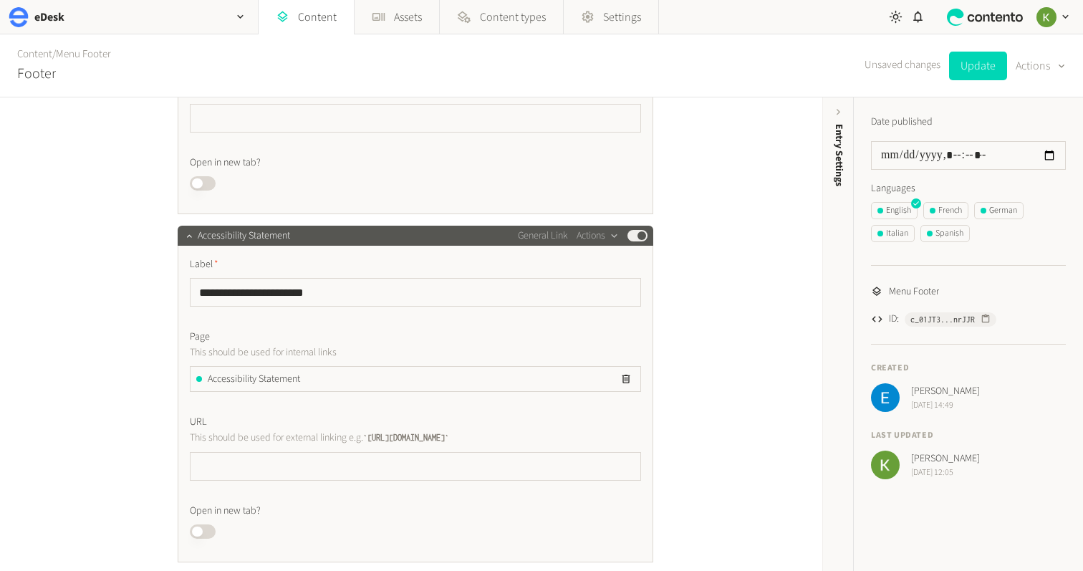
click at [628, 236] on button "Published" at bounding box center [637, 235] width 20 height 11
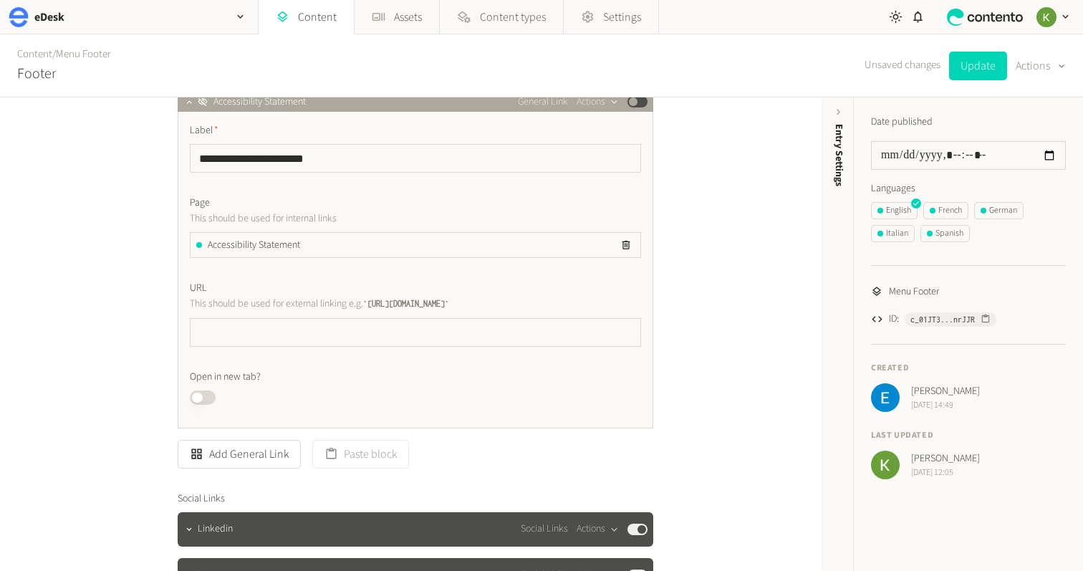
scroll to position [1715, 0]
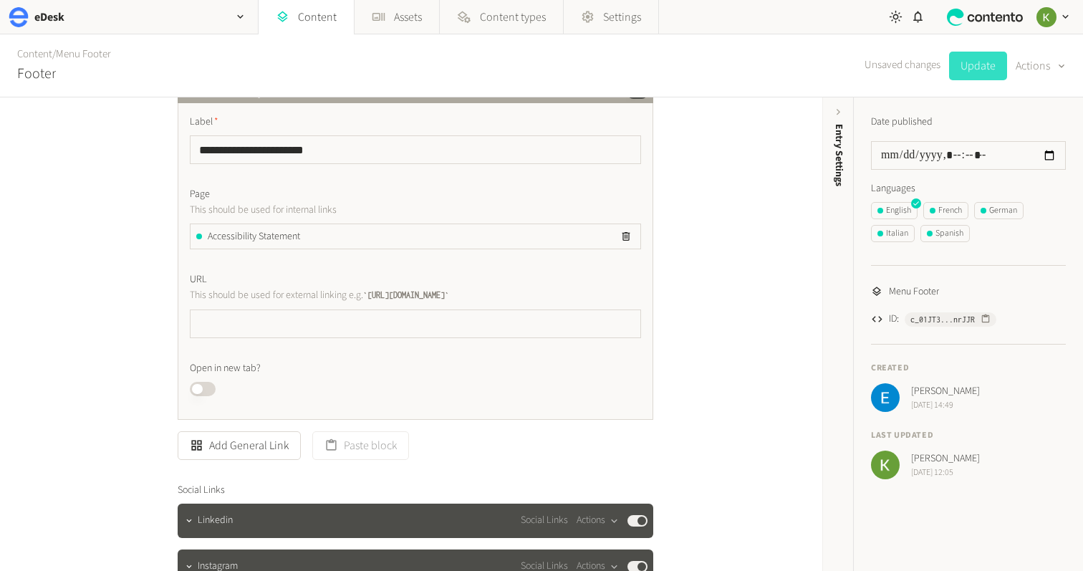
click at [980, 70] on button "Update" at bounding box center [978, 66] width 58 height 29
